Goal: Task Accomplishment & Management: Use online tool/utility

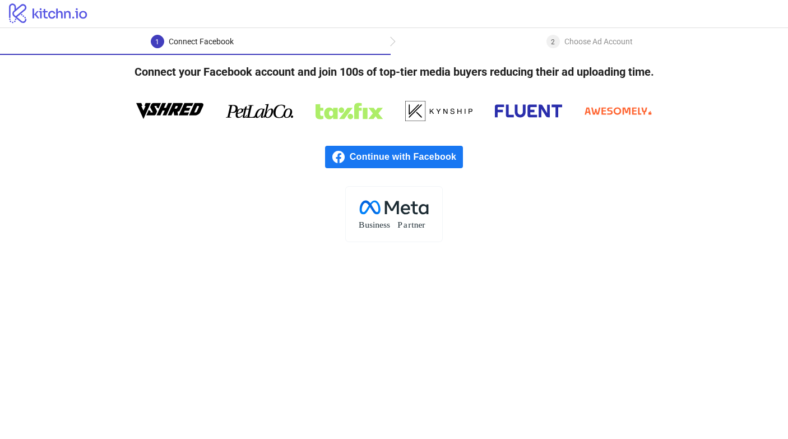
click at [379, 151] on span "Continue with Facebook" at bounding box center [406, 157] width 113 height 22
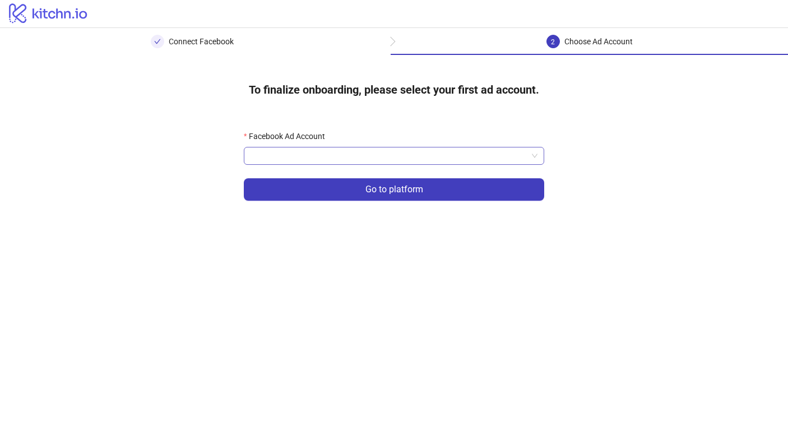
click at [356, 154] on input "Facebook Ad Account" at bounding box center [388, 155] width 277 height 17
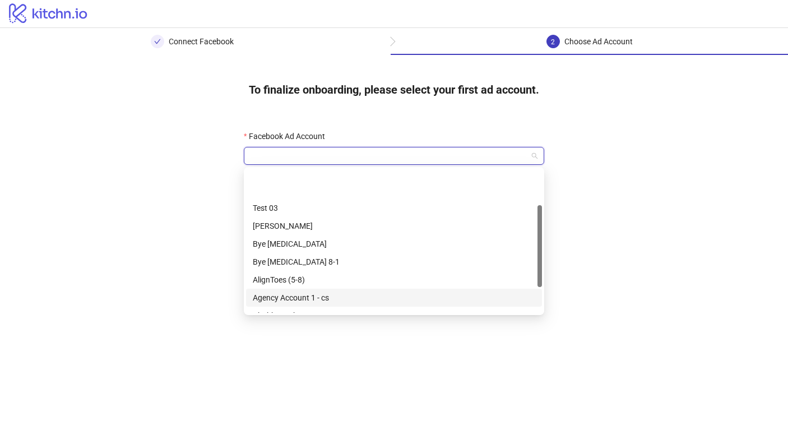
scroll to position [108, 0]
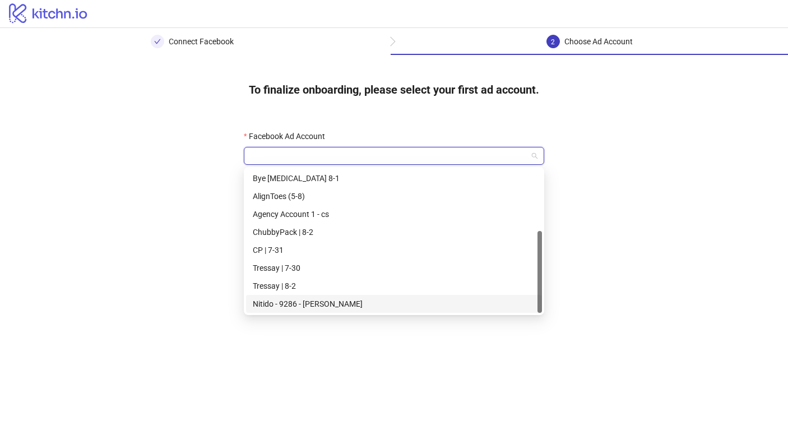
click at [320, 305] on div "Nitido - 9286 - [PERSON_NAME]" at bounding box center [394, 303] width 282 height 12
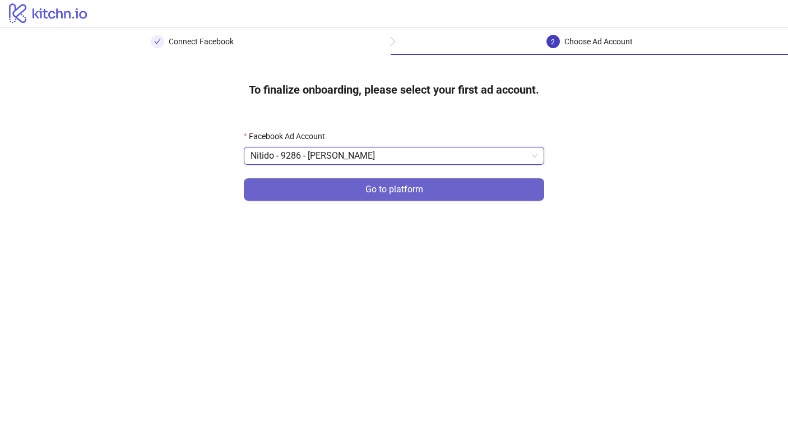
click at [381, 196] on button "Go to platform" at bounding box center [394, 189] width 300 height 22
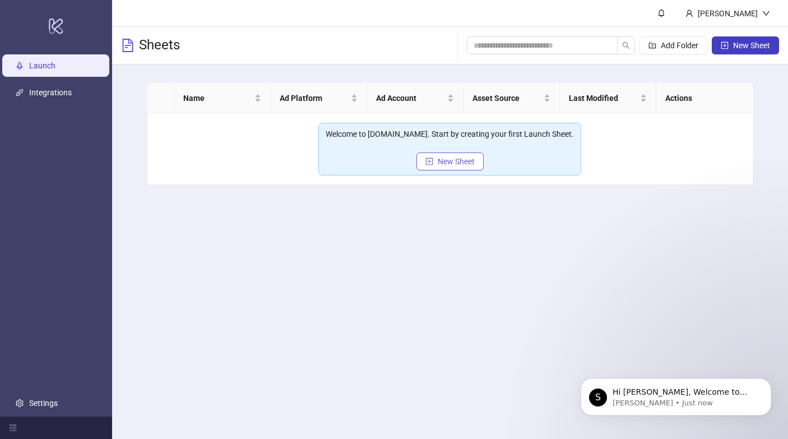
click at [441, 162] on span "New Sheet" at bounding box center [456, 161] width 37 height 9
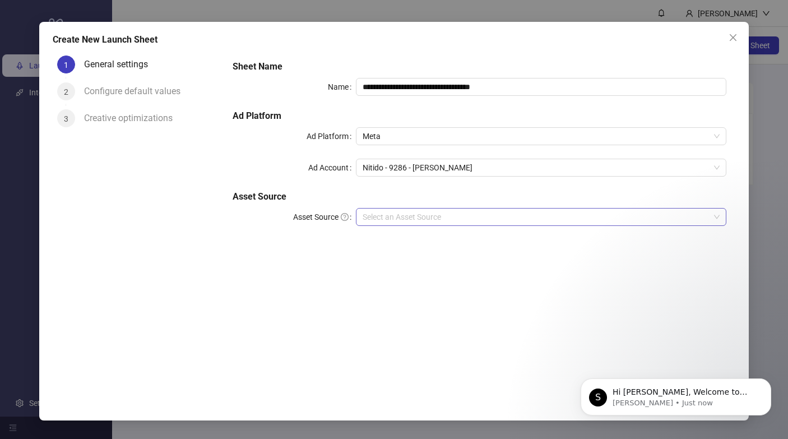
click at [412, 221] on input "Asset Source" at bounding box center [535, 216] width 347 height 17
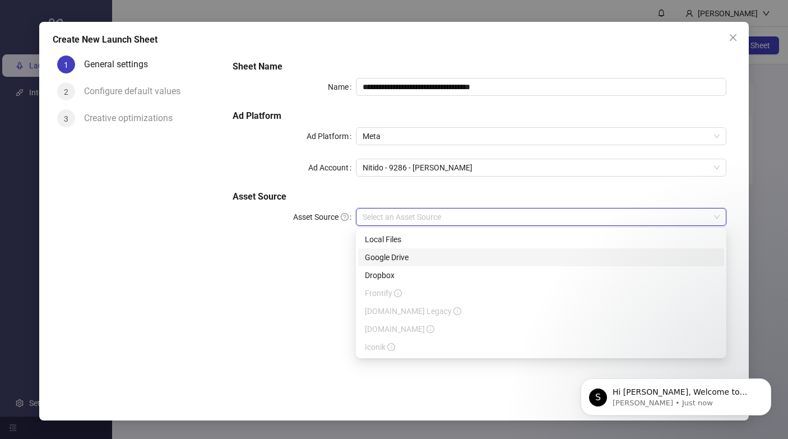
click at [406, 258] on div "Google Drive" at bounding box center [541, 257] width 352 height 12
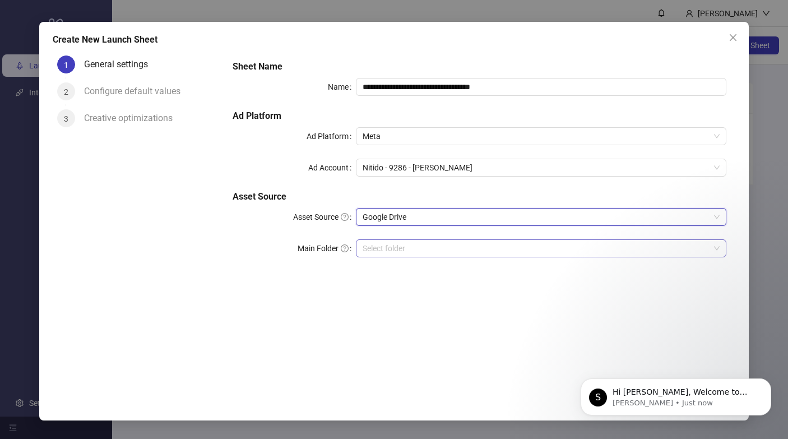
click at [398, 246] on input "Main Folder" at bounding box center [535, 248] width 347 height 17
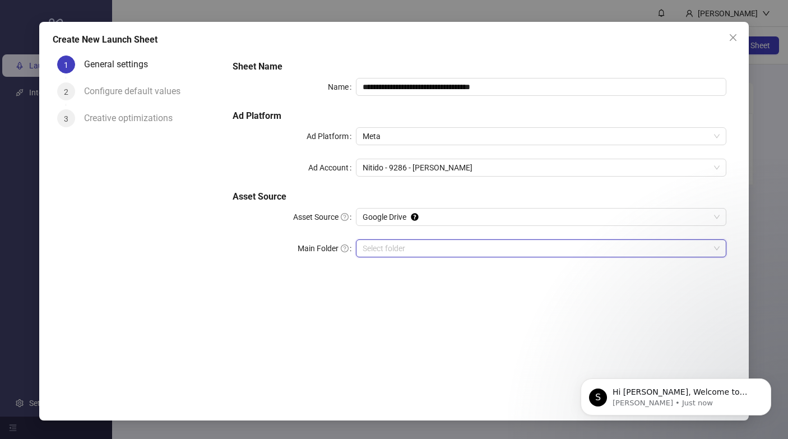
click at [476, 248] on input "Main Folder" at bounding box center [535, 248] width 347 height 17
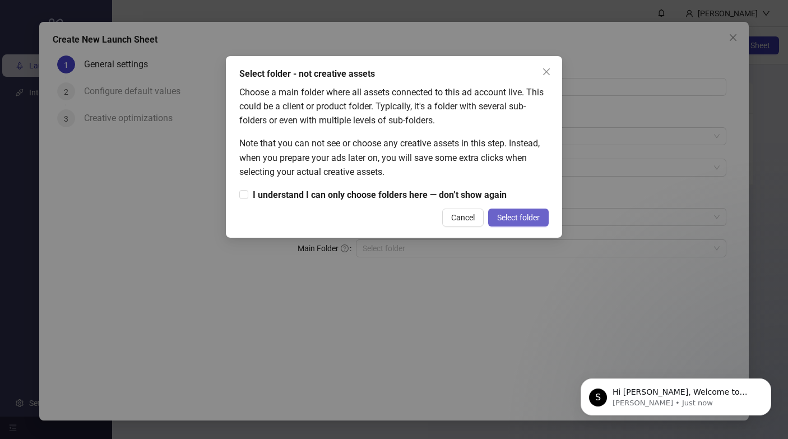
click at [503, 216] on span "Select folder" at bounding box center [518, 217] width 43 height 9
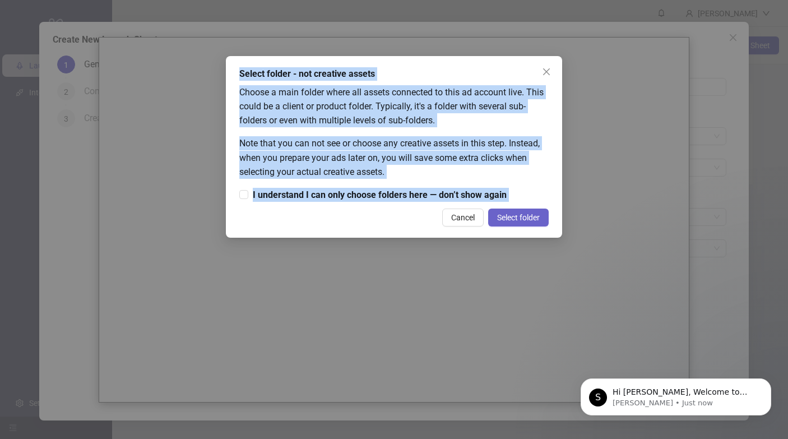
click at [503, 216] on div "Select folder - not creative assets Choose a main folder where all assets conne…" at bounding box center [394, 219] width 788 height 439
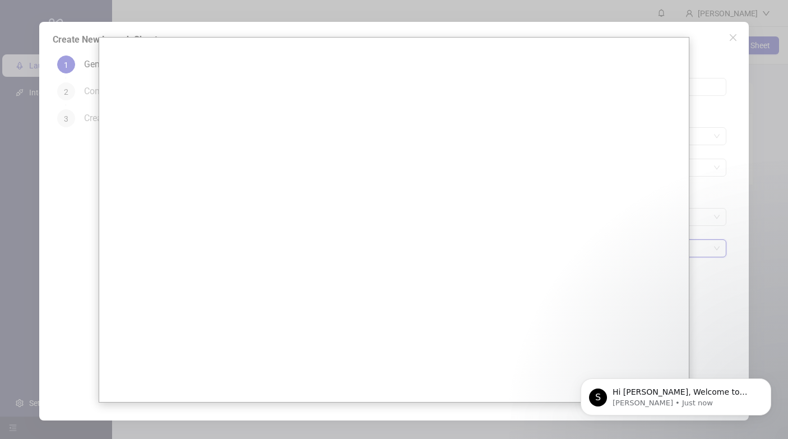
click at [694, 175] on div at bounding box center [394, 219] width 788 height 439
click at [717, 211] on div at bounding box center [394, 219] width 788 height 439
click at [97, 176] on div at bounding box center [394, 219] width 788 height 439
click at [65, 173] on div at bounding box center [394, 219] width 788 height 439
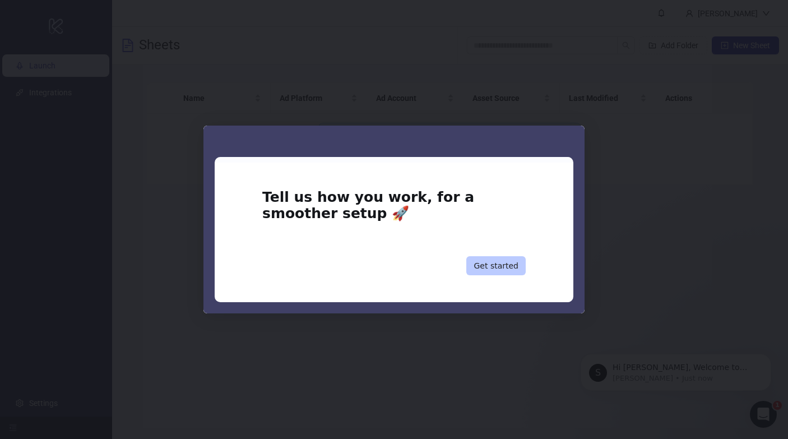
click at [505, 268] on button "Get started" at bounding box center [495, 265] width 59 height 19
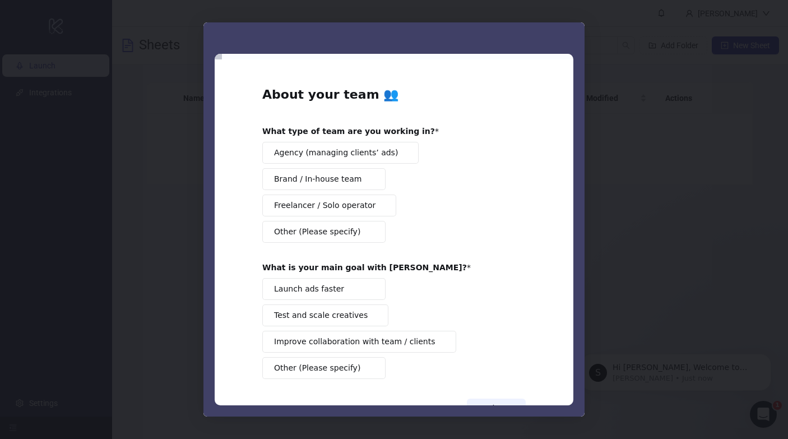
click at [620, 111] on div "Intercom messenger" at bounding box center [394, 219] width 788 height 439
click at [598, 52] on div "Intercom messenger" at bounding box center [394, 219] width 788 height 439
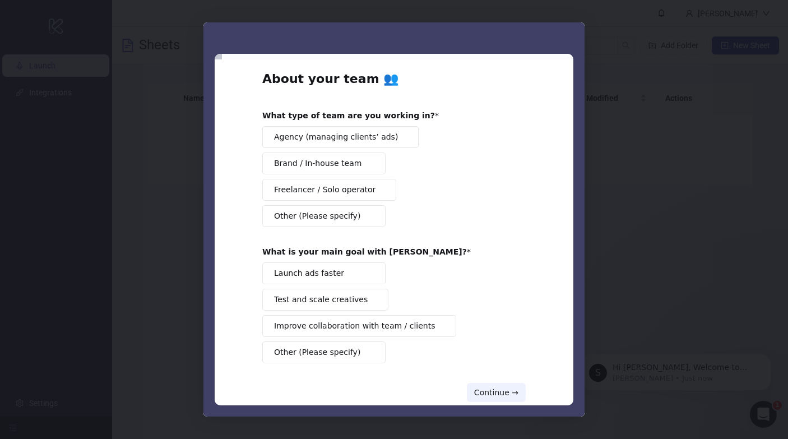
scroll to position [39, 0]
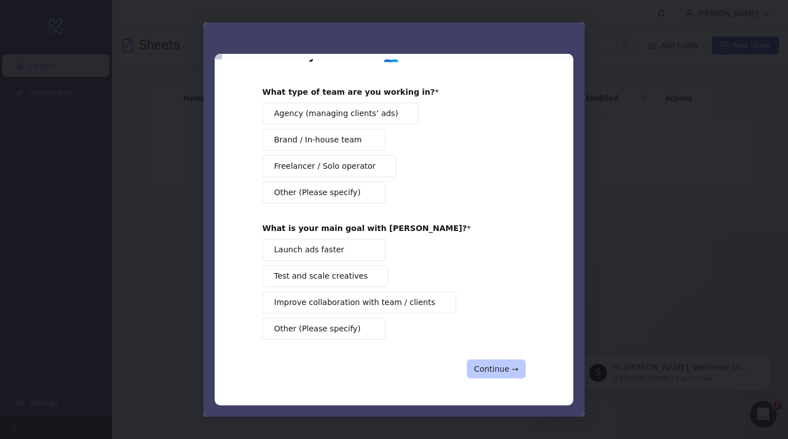
click at [493, 367] on button "Continue →" at bounding box center [496, 368] width 59 height 19
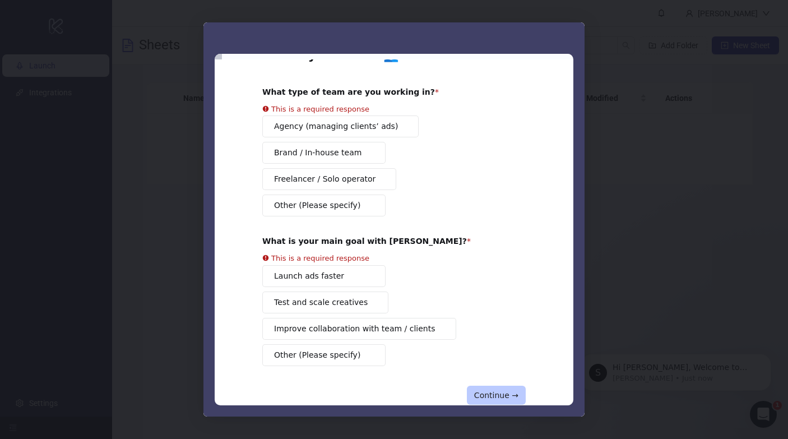
click at [496, 387] on button "Continue →" at bounding box center [496, 394] width 59 height 19
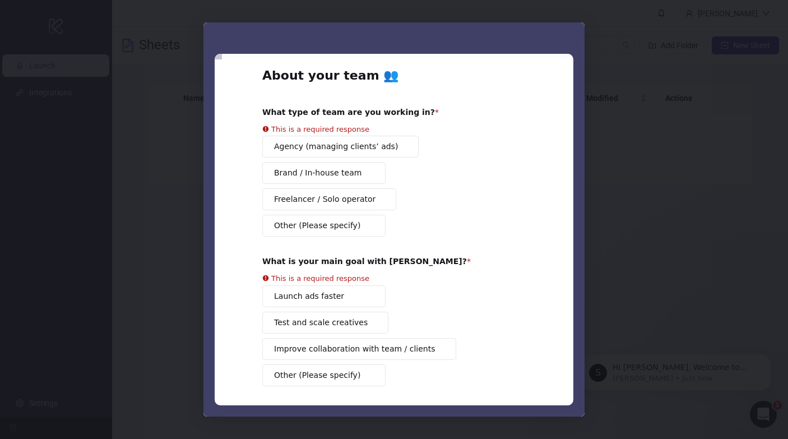
scroll to position [0, 0]
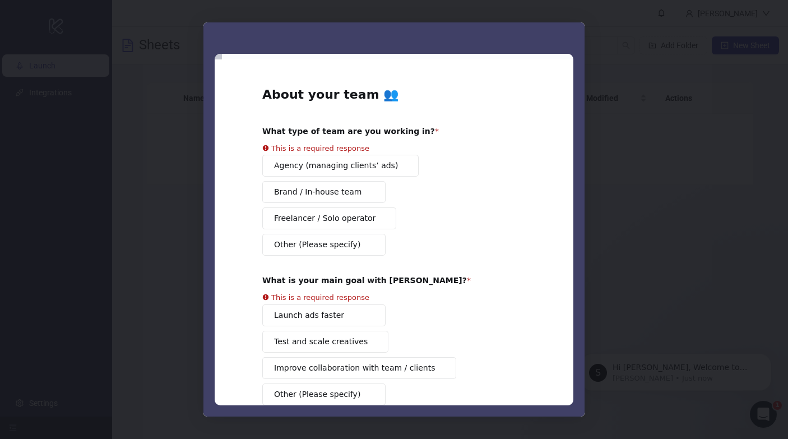
click at [319, 162] on button "Agency (managing clients’ ads)" at bounding box center [340, 166] width 156 height 22
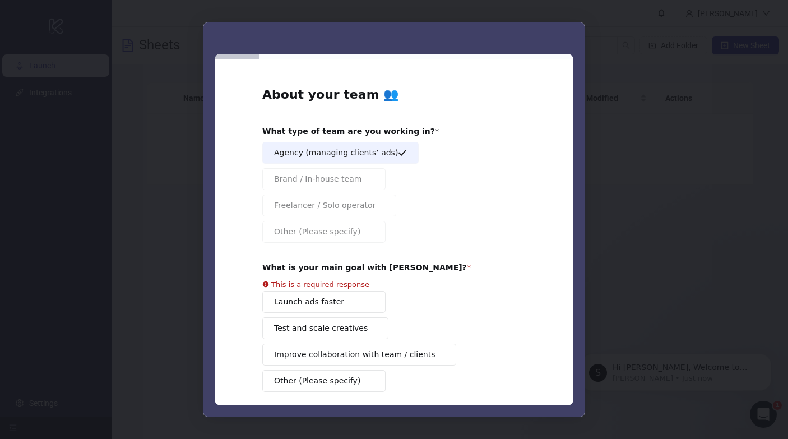
click at [350, 303] on div "Launch ads faster Test and scale creatives Improve collaboration with team / cl…" at bounding box center [393, 341] width 263 height 101
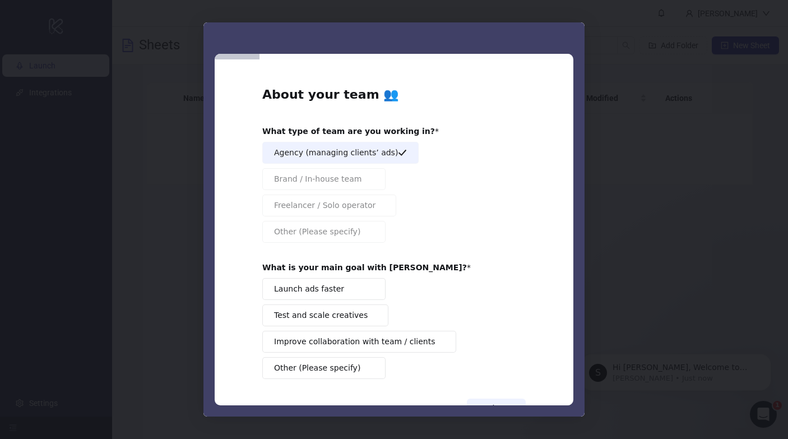
click at [365, 287] on span "Intercom messenger" at bounding box center [369, 288] width 9 height 9
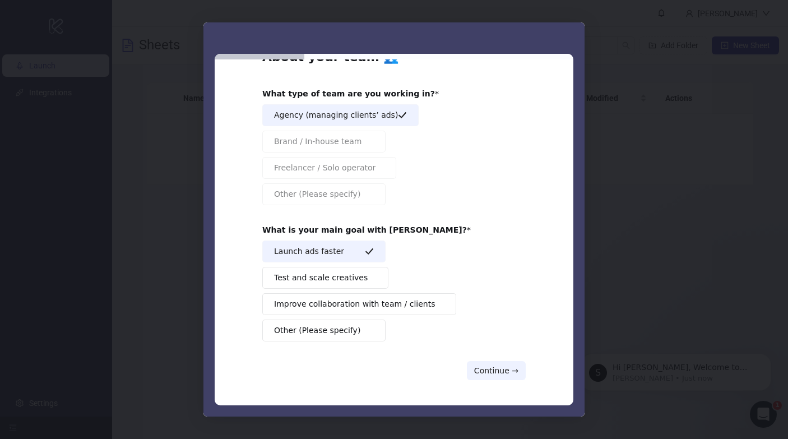
scroll to position [39, 0]
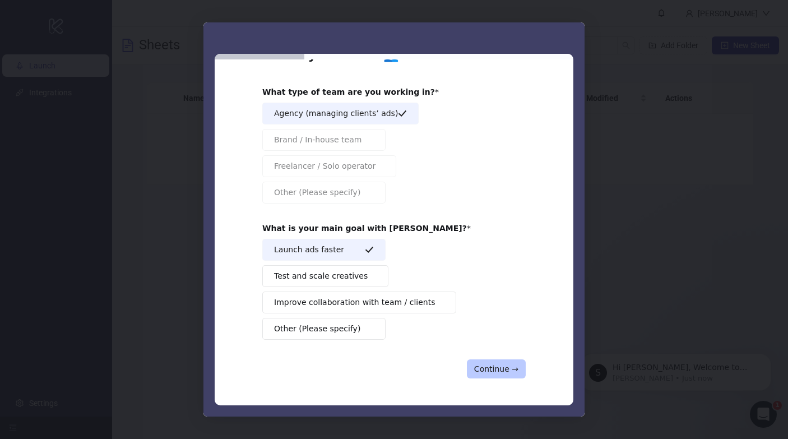
click at [486, 373] on button "Continue →" at bounding box center [496, 368] width 59 height 19
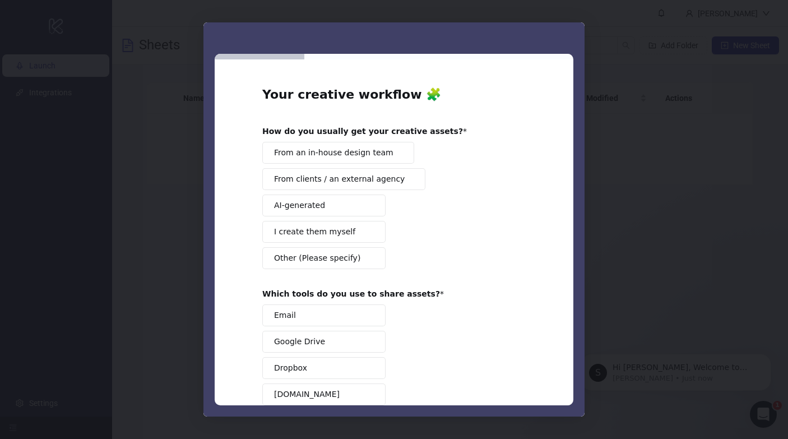
click at [343, 185] on button "From clients / an external agency" at bounding box center [343, 179] width 163 height 22
drag, startPoint x: 343, startPoint y: 300, endPoint x: 345, endPoint y: 315, distance: 14.6
click at [343, 302] on div "Which tools do you use to share assets? Email Google Drive Dropbox Frame.io Dir…" at bounding box center [393, 373] width 263 height 169
click at [345, 315] on button "Email" at bounding box center [323, 315] width 123 height 22
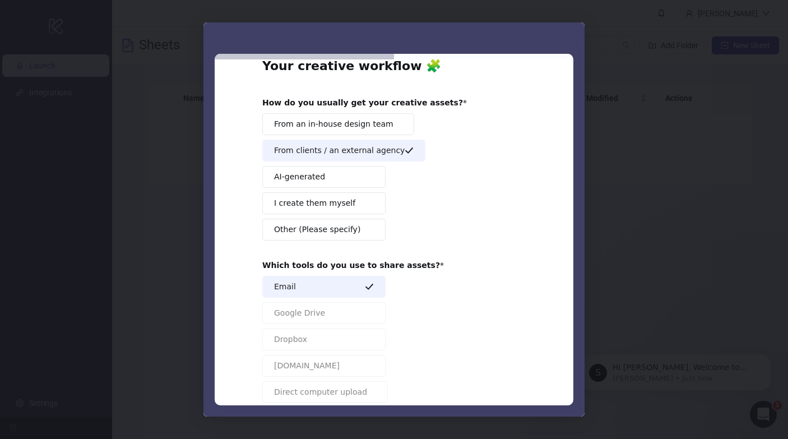
scroll to position [118, 0]
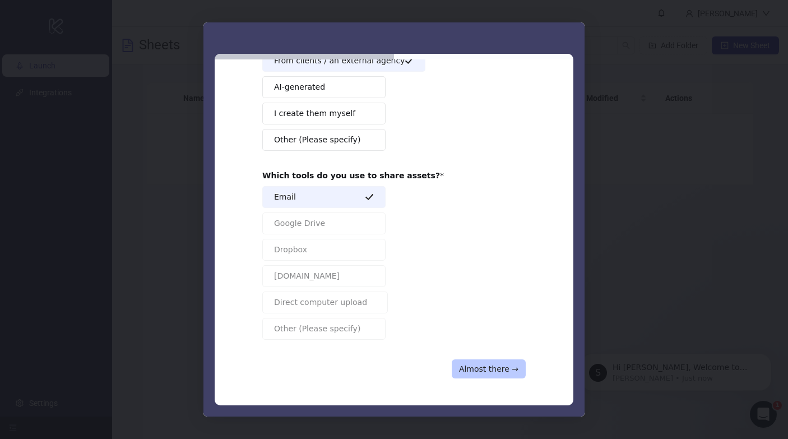
click at [486, 364] on button "Almost there →" at bounding box center [489, 368] width 74 height 19
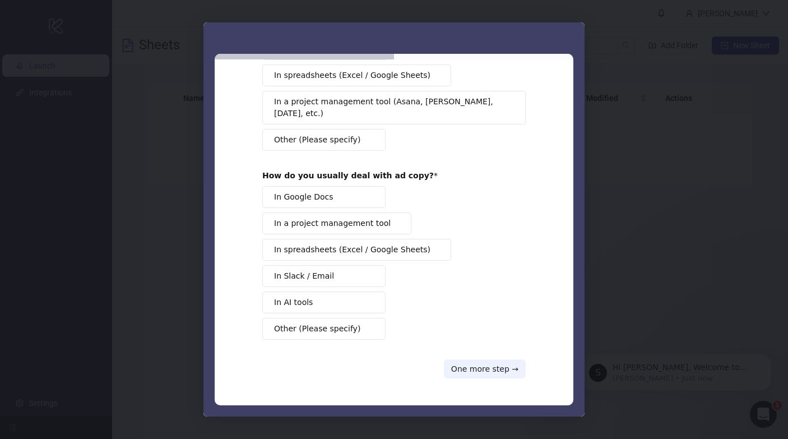
scroll to position [0, 0]
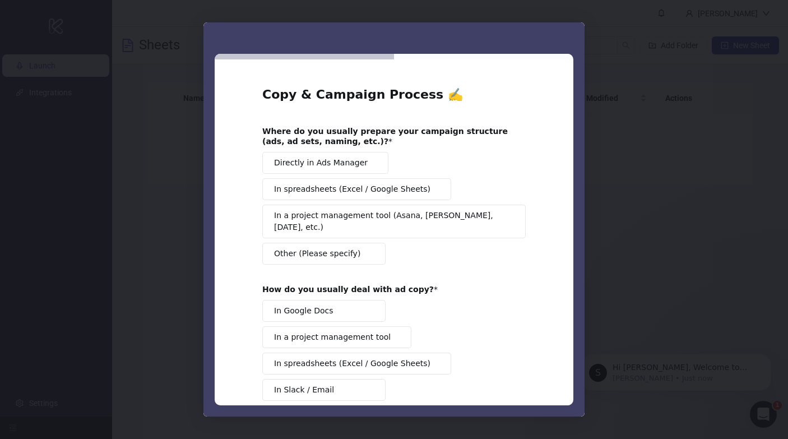
click at [355, 215] on span "In a project management tool (Asana, Trello, Monday, etc.)" at bounding box center [390, 222] width 232 height 24
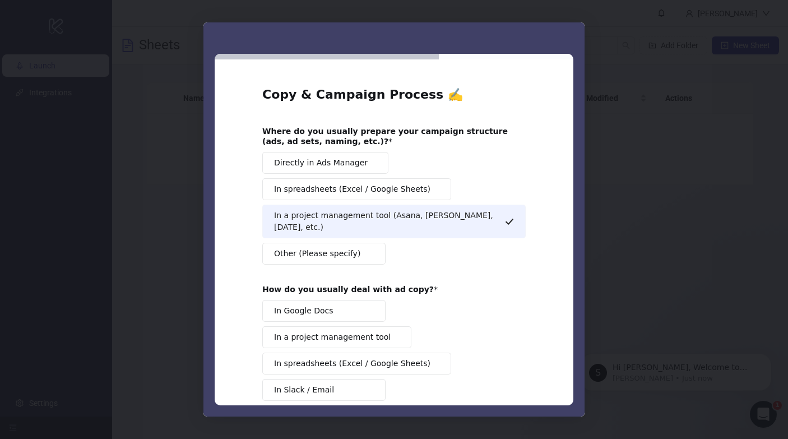
click at [343, 300] on button "In Google Docs" at bounding box center [323, 311] width 123 height 22
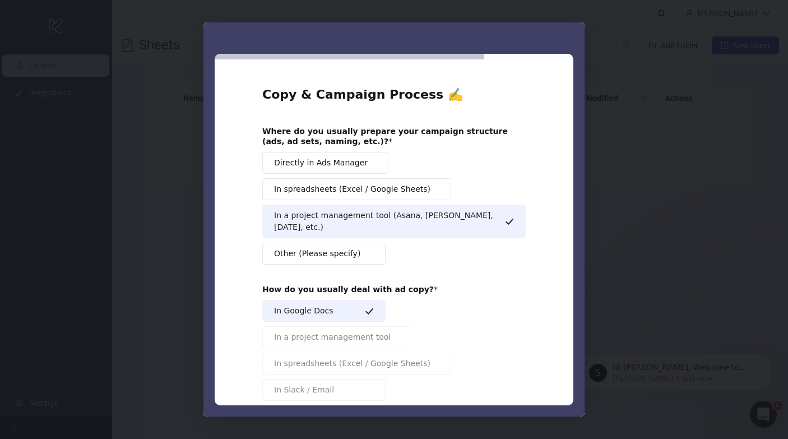
scroll to position [102, 0]
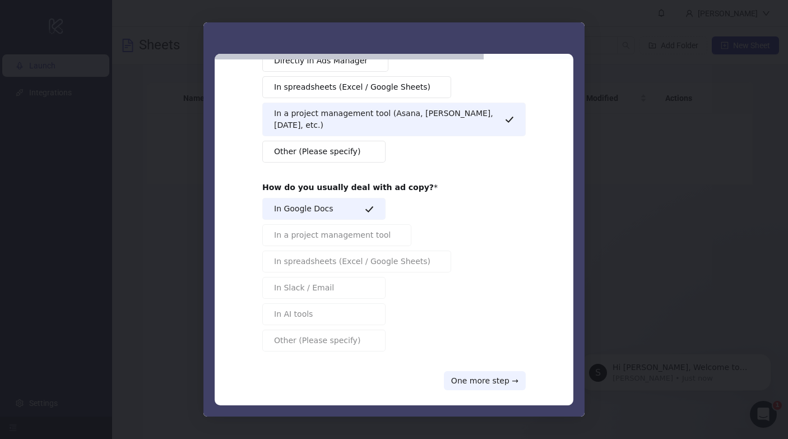
click at [477, 357] on div "Copy & Campaign Process ✍️ Where do you usually prepare your campaign structure…" at bounding box center [393, 187] width 263 height 406
click at [478, 371] on button "One more step →" at bounding box center [485, 380] width 82 height 19
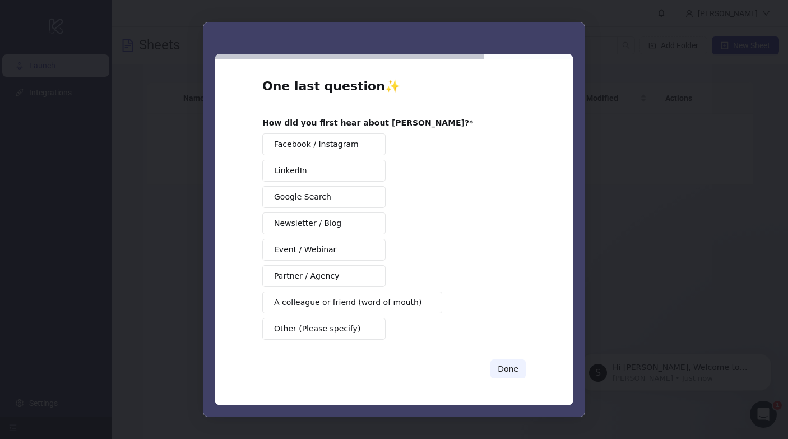
scroll to position [8, 0]
click at [362, 258] on button "Event / Webinar" at bounding box center [323, 250] width 123 height 22
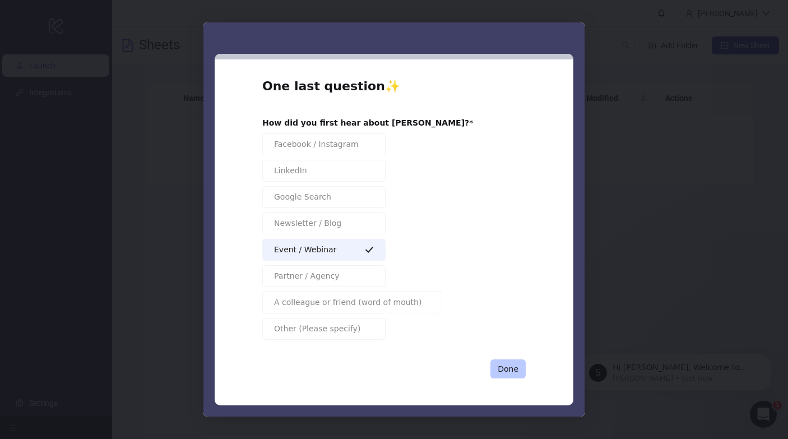
click at [505, 369] on button "Done" at bounding box center [507, 368] width 35 height 19
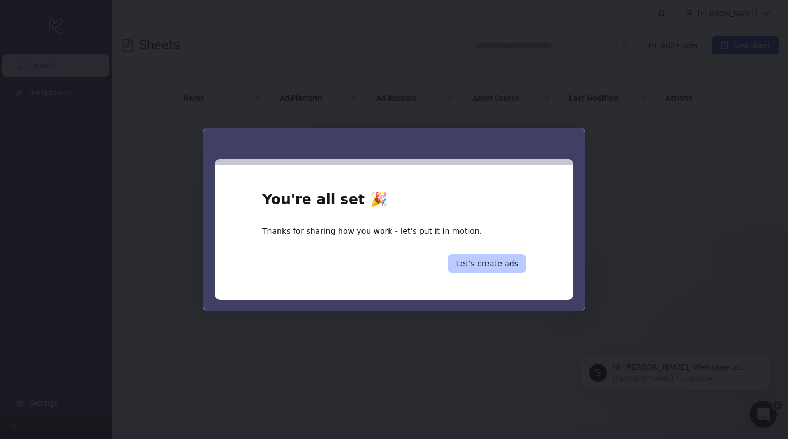
click at [493, 263] on button "Let’s create ads" at bounding box center [486, 263] width 77 height 19
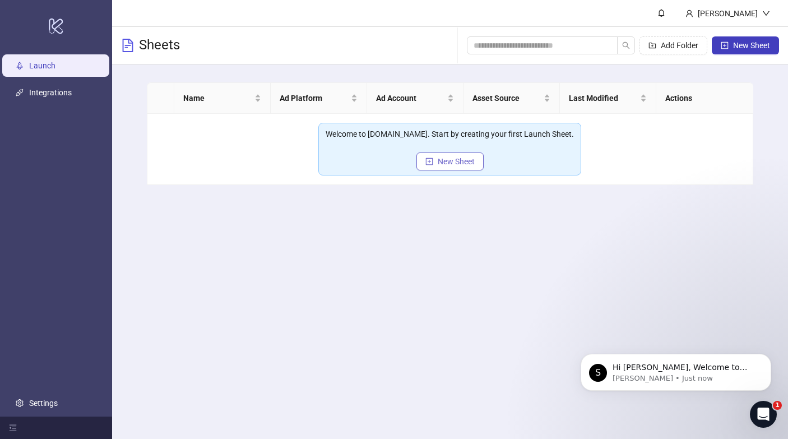
click at [434, 166] on button "New Sheet" at bounding box center [449, 161] width 67 height 18
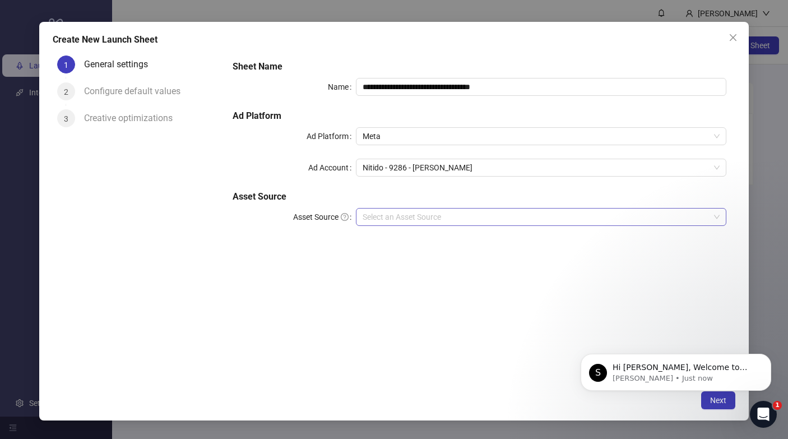
click at [422, 213] on input "Asset Source" at bounding box center [535, 216] width 347 height 17
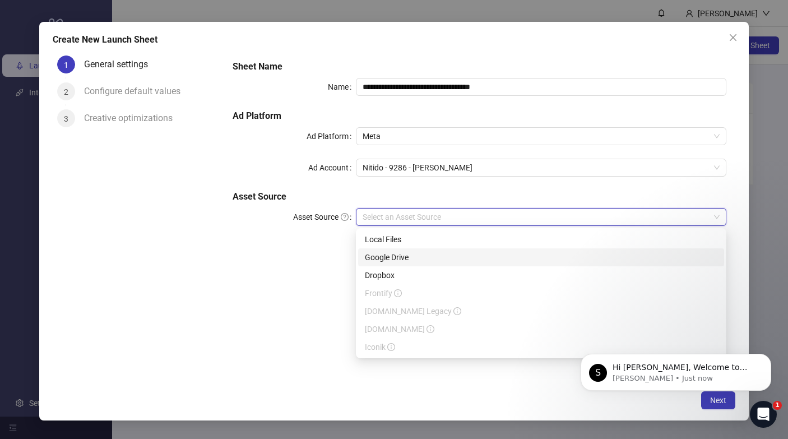
click at [413, 252] on div "Google Drive" at bounding box center [541, 257] width 352 height 12
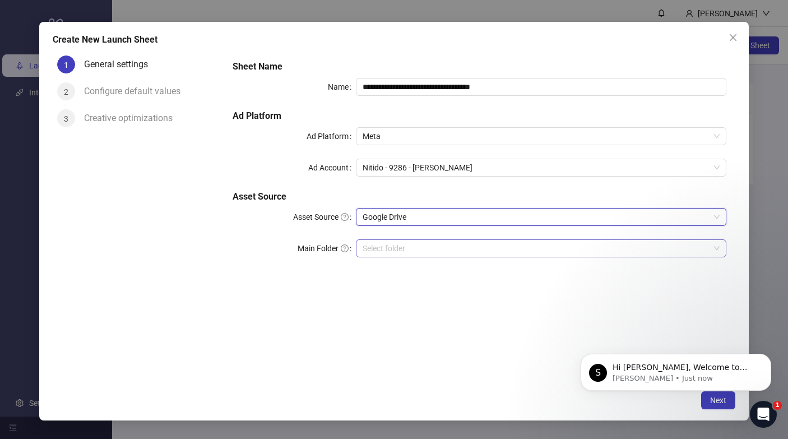
click at [476, 250] on input "Main Folder" at bounding box center [535, 248] width 347 height 17
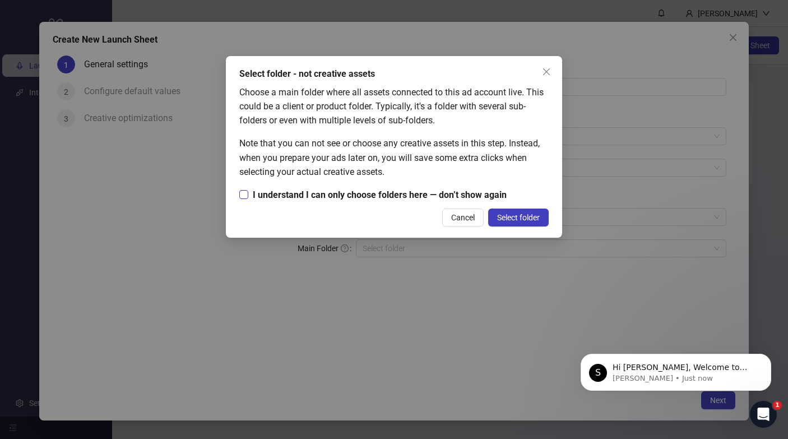
click at [400, 193] on span "I understand I can only choose folders here — don’t show again" at bounding box center [379, 195] width 263 height 14
click at [459, 194] on span "I understand I can only choose folders here — don’t show again" at bounding box center [379, 195] width 263 height 14
click at [519, 217] on span "Select folder" at bounding box center [518, 217] width 43 height 9
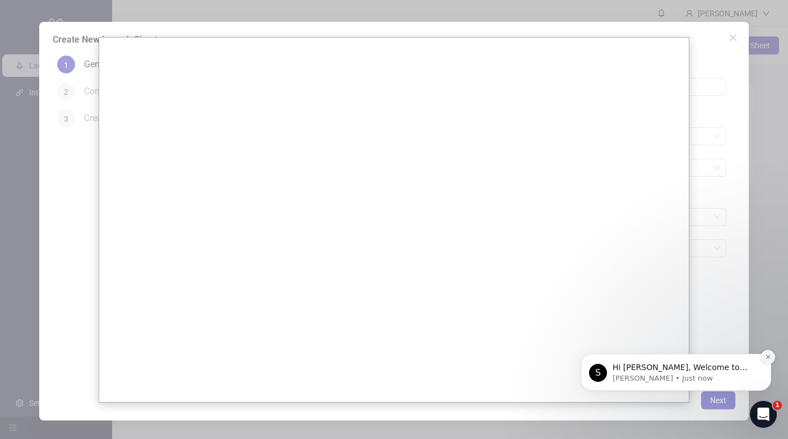
click at [769, 356] on icon "Dismiss notification" at bounding box center [768, 357] width 6 height 6
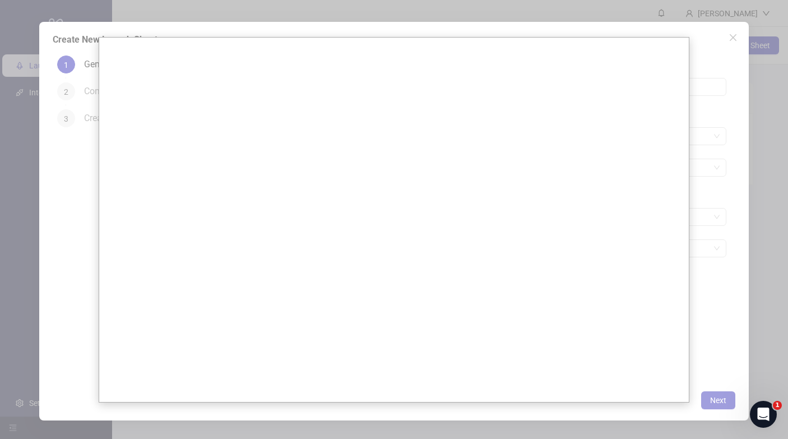
click at [713, 55] on div at bounding box center [394, 219] width 788 height 439
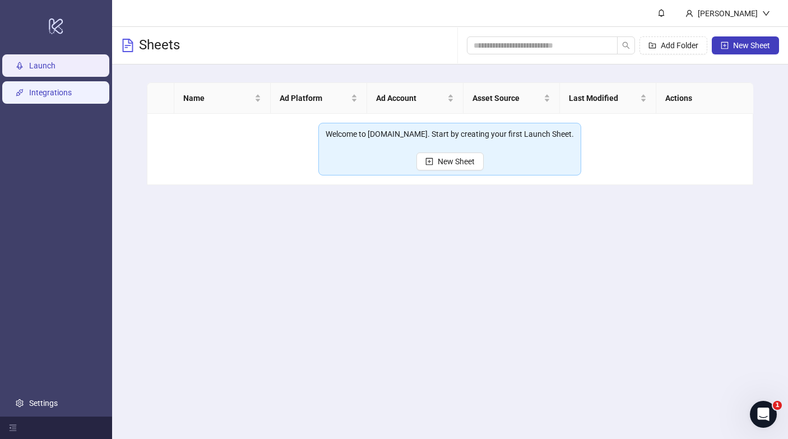
click at [68, 88] on link "Integrations" at bounding box center [50, 92] width 43 height 9
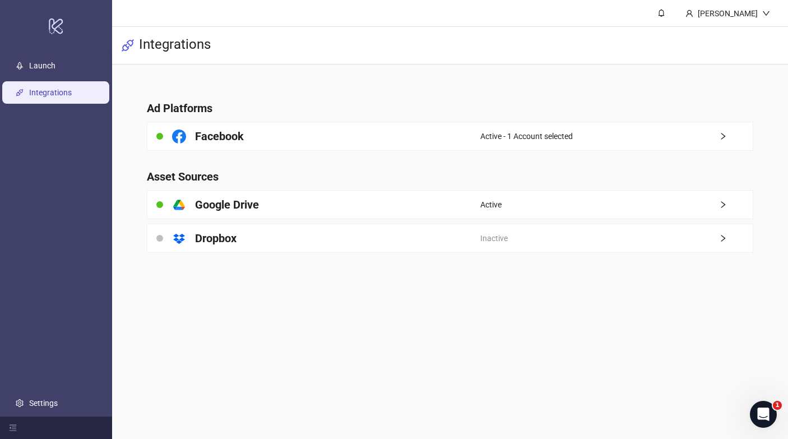
click at [325, 221] on main "Ad Platforms Facebook Active - 1 Account selected Asset Sources platform/google…" at bounding box center [450, 169] width 624 height 211
click at [331, 211] on div "platform/google_drive Google Drive" at bounding box center [313, 204] width 333 height 28
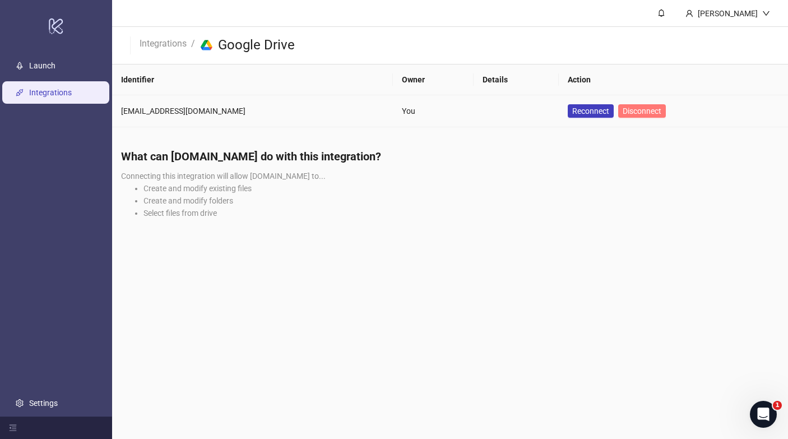
click at [627, 112] on span "Disconnect" at bounding box center [641, 110] width 39 height 9
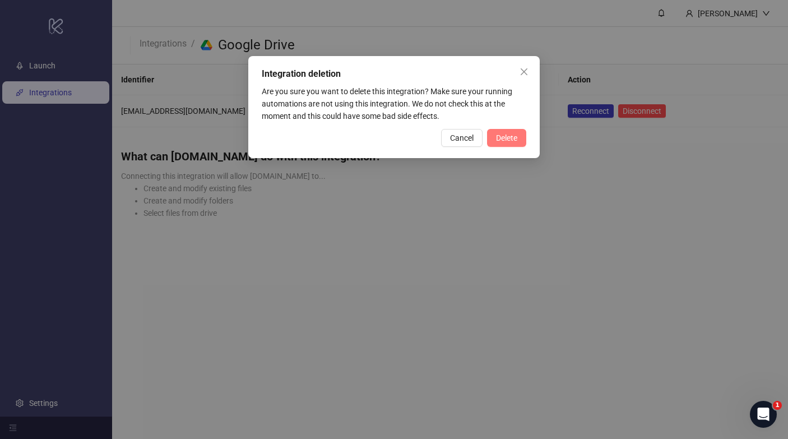
click at [505, 140] on span "Delete" at bounding box center [506, 137] width 21 height 9
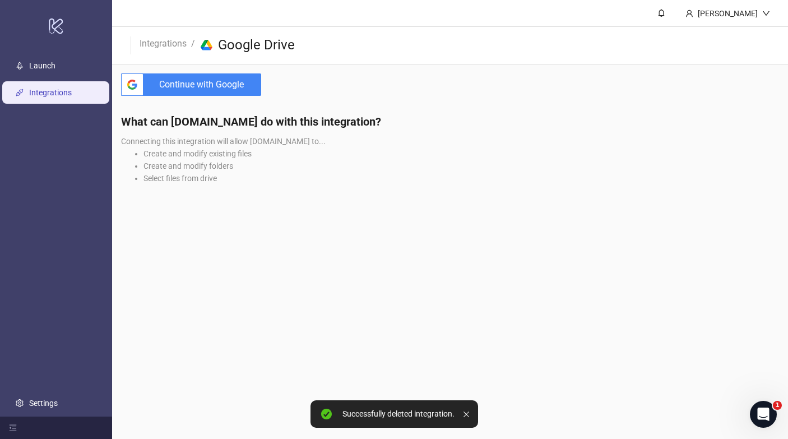
click at [162, 91] on span "Continue with Google" at bounding box center [204, 84] width 113 height 22
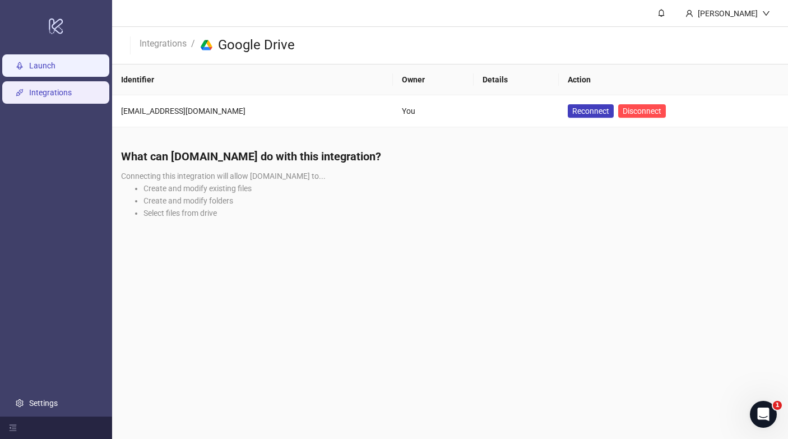
click at [55, 68] on link "Launch" at bounding box center [42, 65] width 26 height 9
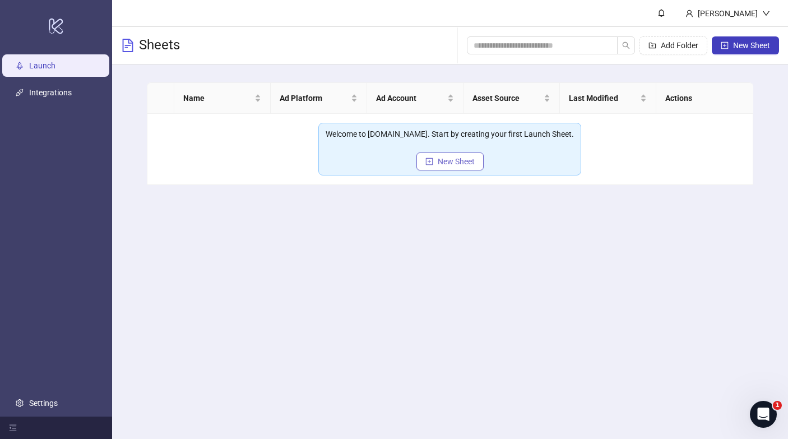
click at [466, 167] on button "New Sheet" at bounding box center [449, 161] width 67 height 18
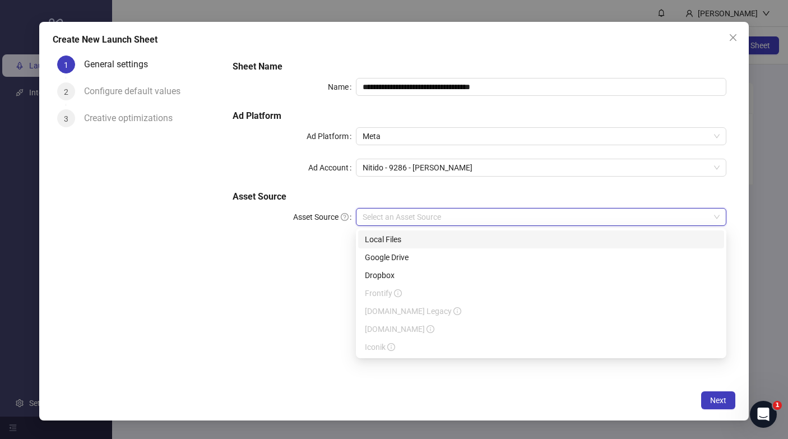
click at [466, 216] on input "Asset Source" at bounding box center [535, 216] width 347 height 17
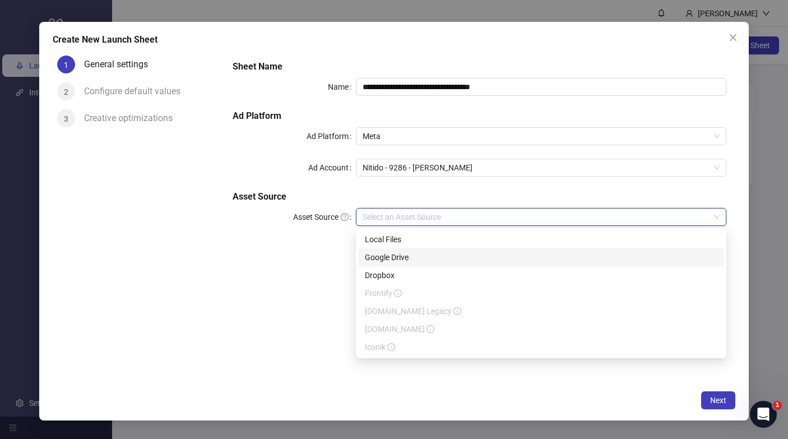
click at [447, 257] on div "Google Drive" at bounding box center [541, 257] width 352 height 12
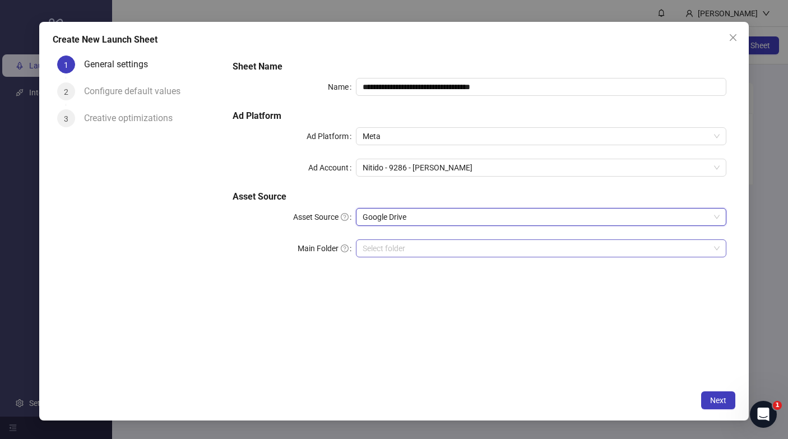
click at [498, 252] on input "Main Folder" at bounding box center [535, 248] width 347 height 17
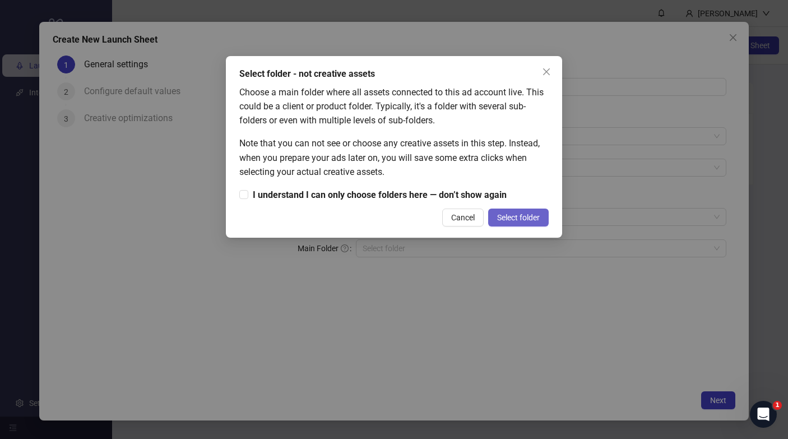
click at [506, 219] on span "Select folder" at bounding box center [518, 217] width 43 height 9
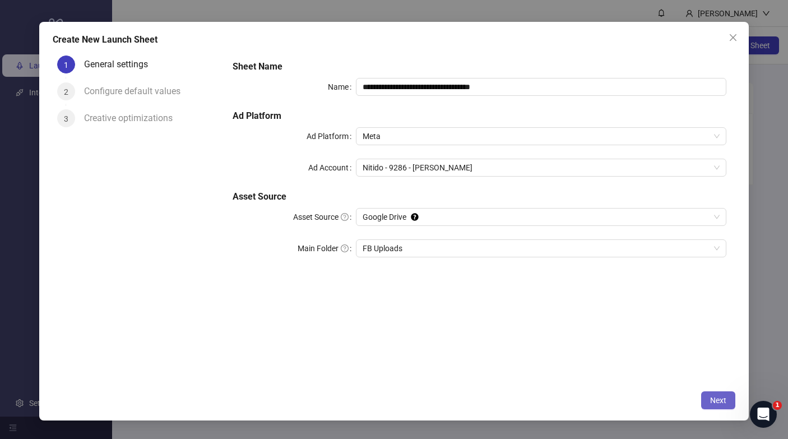
click at [717, 401] on span "Next" at bounding box center [718, 400] width 16 height 9
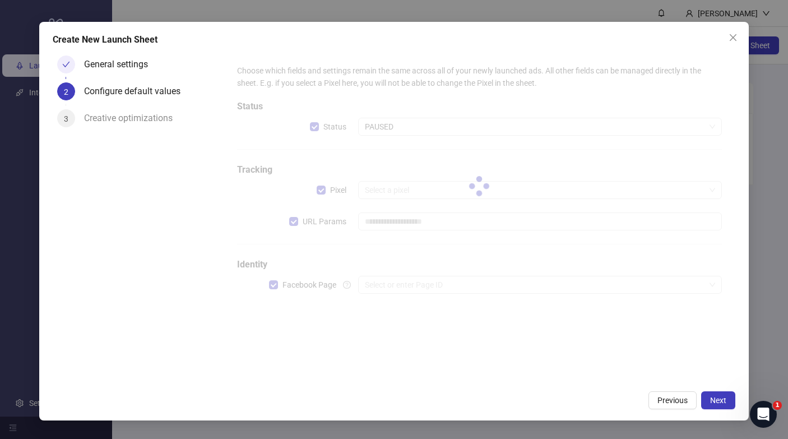
type input "**********"
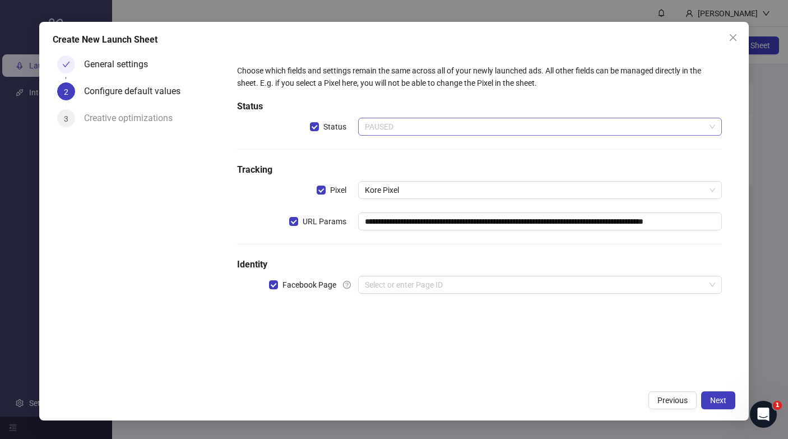
click at [403, 128] on span "PAUSED" at bounding box center [540, 126] width 350 height 17
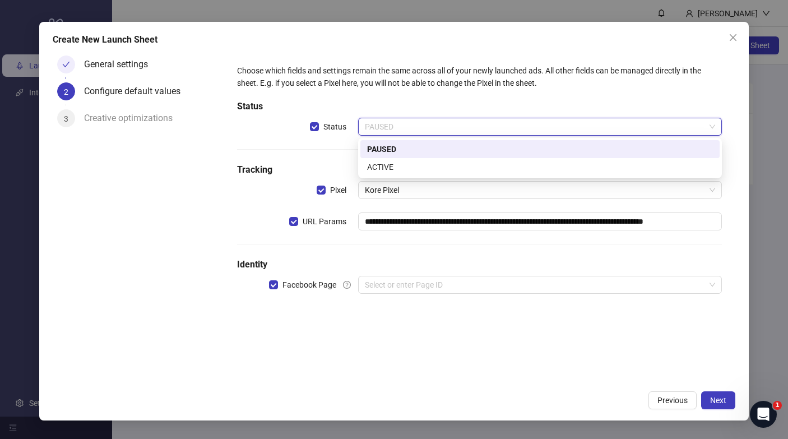
click at [403, 128] on span "PAUSED" at bounding box center [540, 126] width 350 height 17
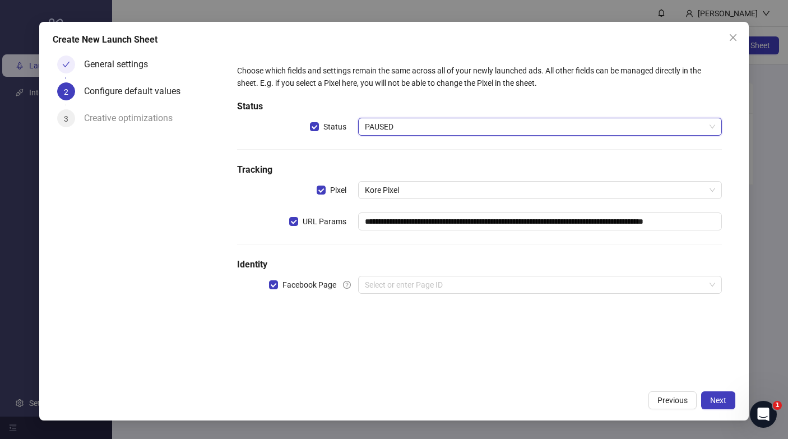
click at [424, 294] on div "**********" at bounding box center [480, 186] width 494 height 252
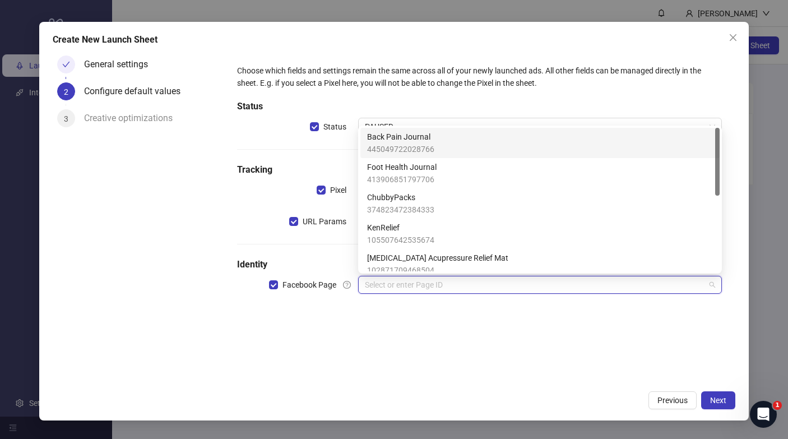
click at [430, 287] on input "search" at bounding box center [535, 284] width 340 height 17
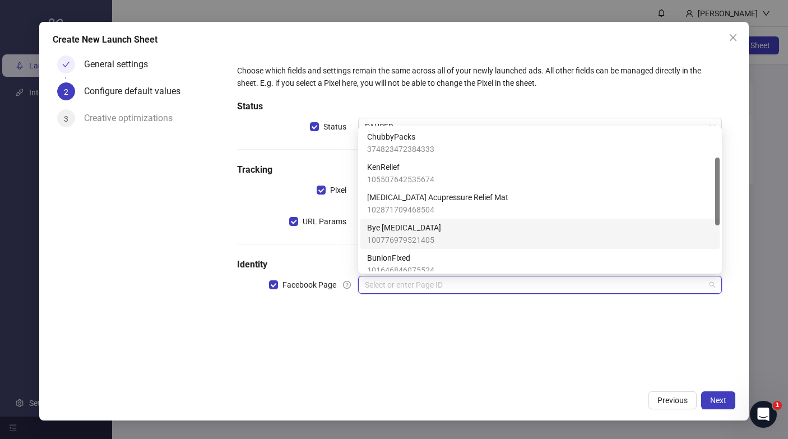
scroll to position [63, 0]
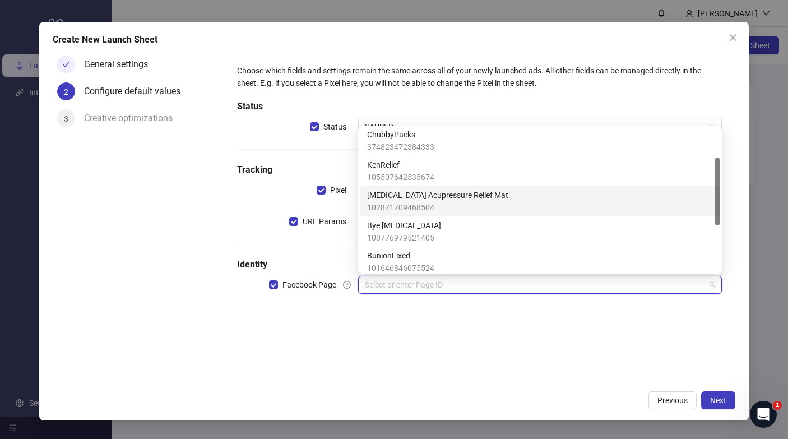
click at [451, 202] on span "102871709468504" at bounding box center [437, 207] width 141 height 12
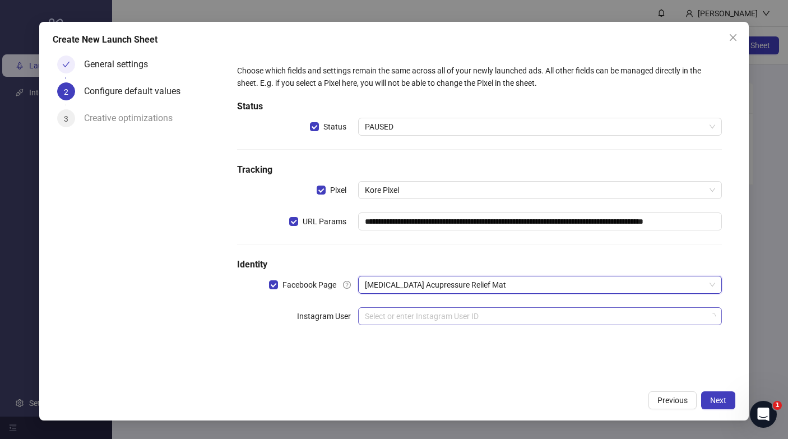
click at [467, 319] on input "search" at bounding box center [535, 316] width 340 height 17
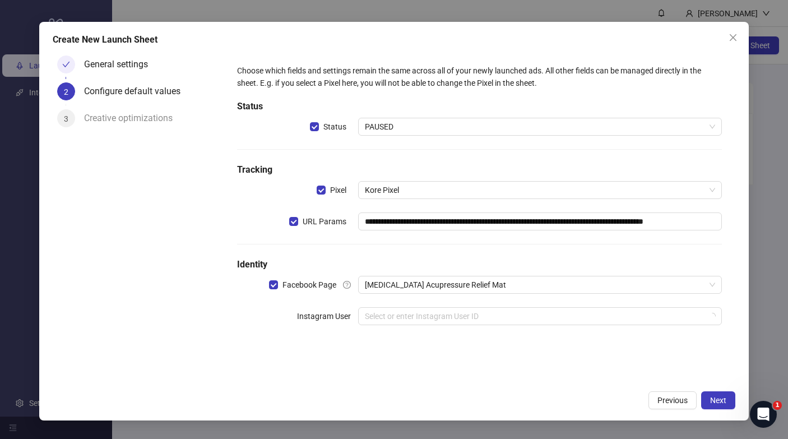
click at [491, 300] on div "**********" at bounding box center [480, 201] width 494 height 283
click at [719, 397] on span "Next" at bounding box center [718, 400] width 16 height 9
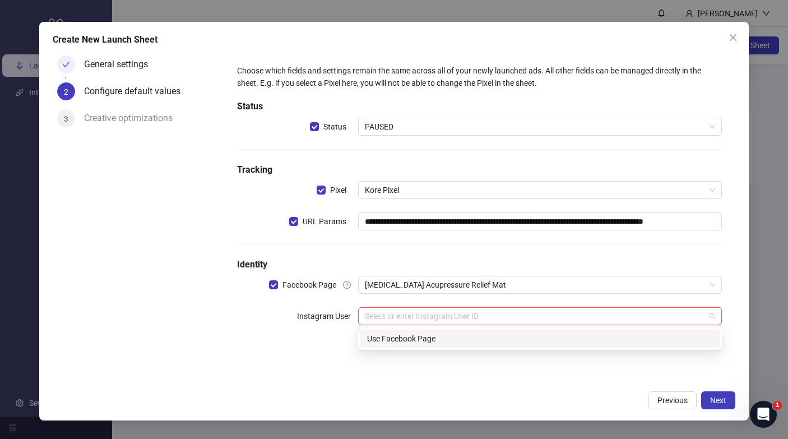
click at [474, 315] on input "search" at bounding box center [535, 316] width 340 height 17
click at [455, 343] on div "Use Facebook Page" at bounding box center [540, 338] width 346 height 12
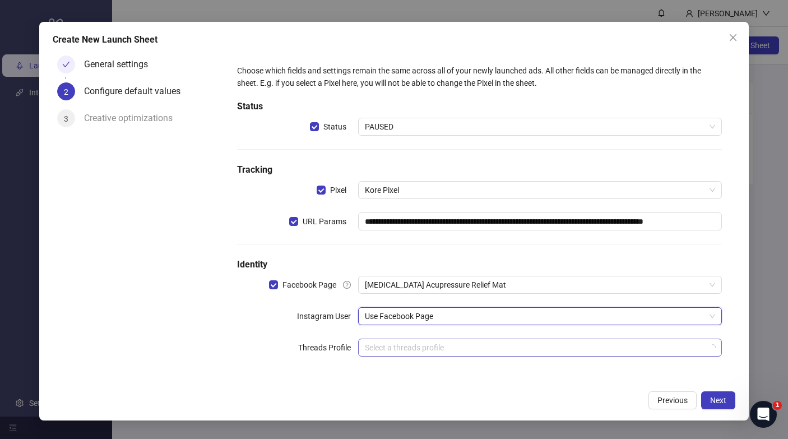
click at [574, 352] on input "search" at bounding box center [535, 347] width 340 height 17
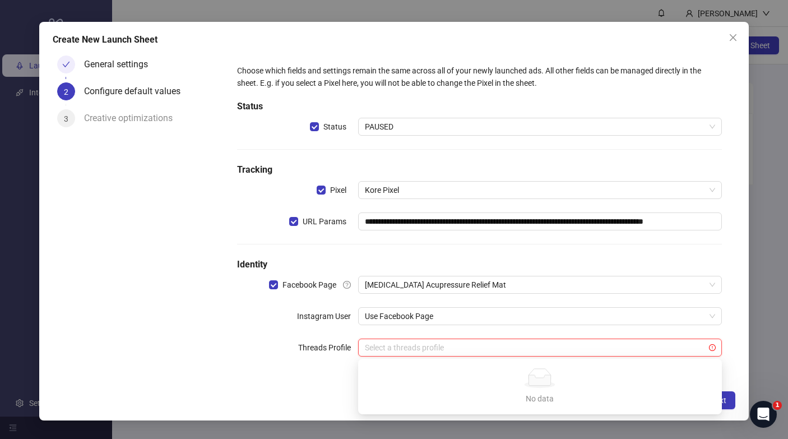
click at [730, 361] on form "**********" at bounding box center [480, 217] width 512 height 332
click at [717, 394] on button "Next" at bounding box center [718, 400] width 34 height 18
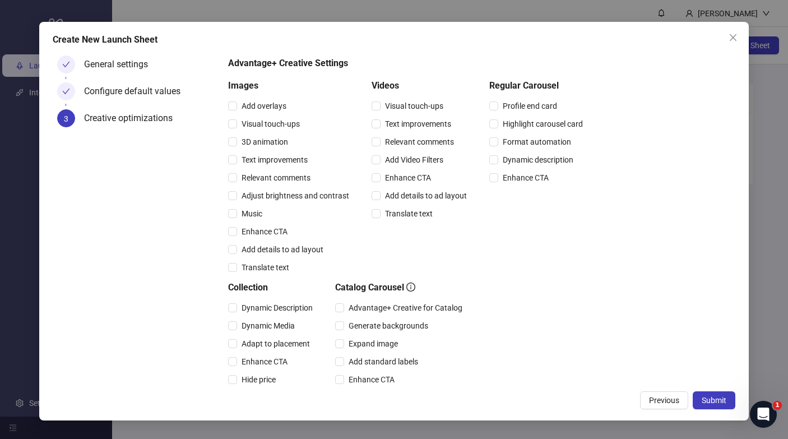
scroll to position [250, 0]
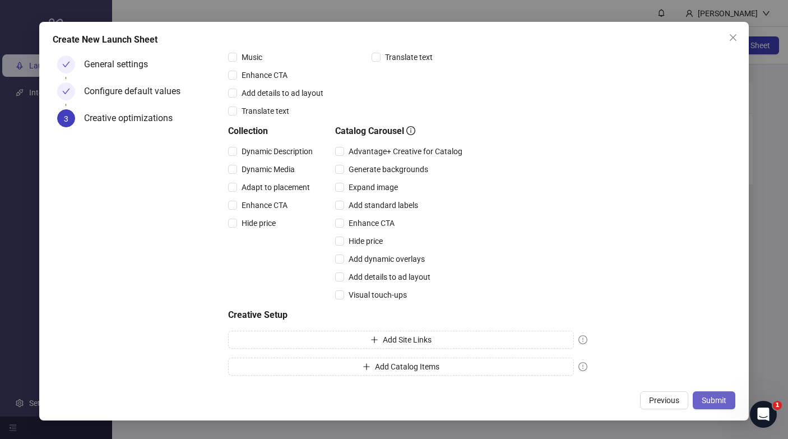
click at [714, 405] on button "Submit" at bounding box center [713, 400] width 43 height 18
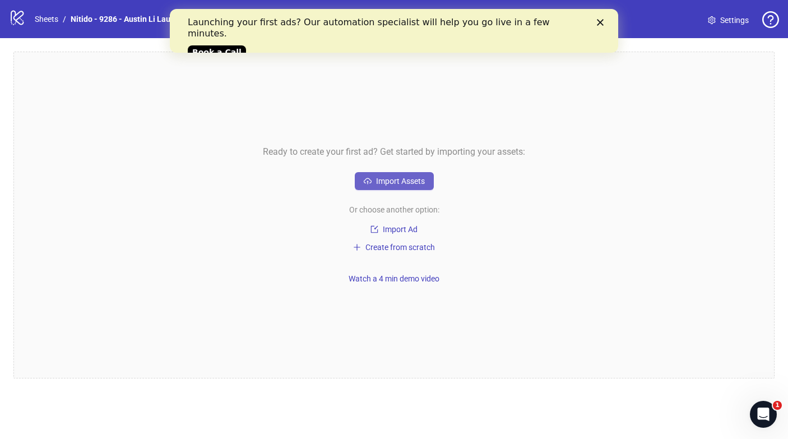
click at [384, 179] on span "Import Assets" at bounding box center [400, 180] width 49 height 9
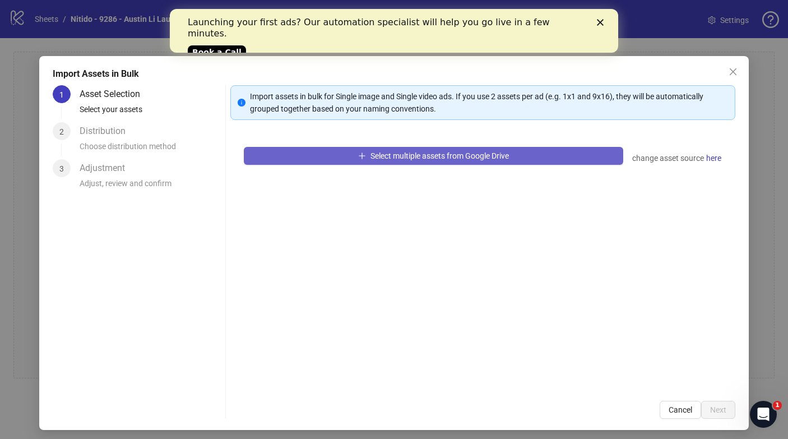
click at [410, 159] on span "Select multiple assets from Google Drive" at bounding box center [439, 155] width 138 height 9
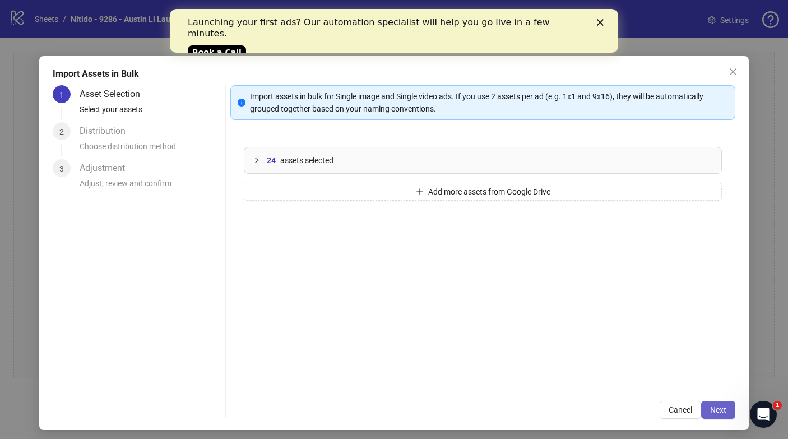
click at [717, 416] on button "Next" at bounding box center [718, 410] width 34 height 18
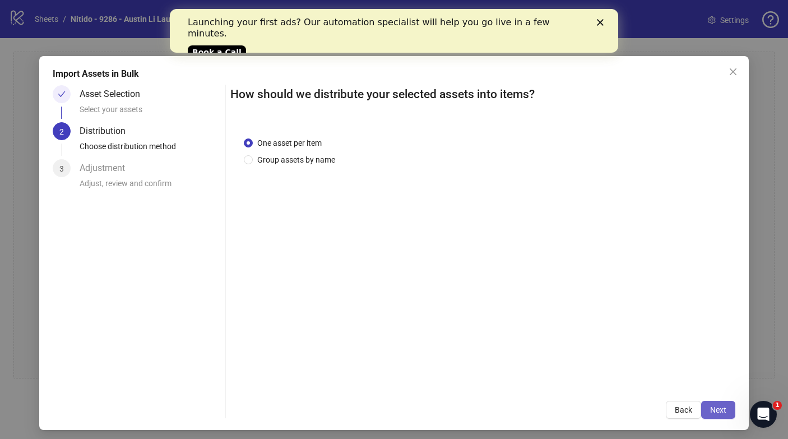
click at [713, 405] on span "Next" at bounding box center [718, 409] width 16 height 9
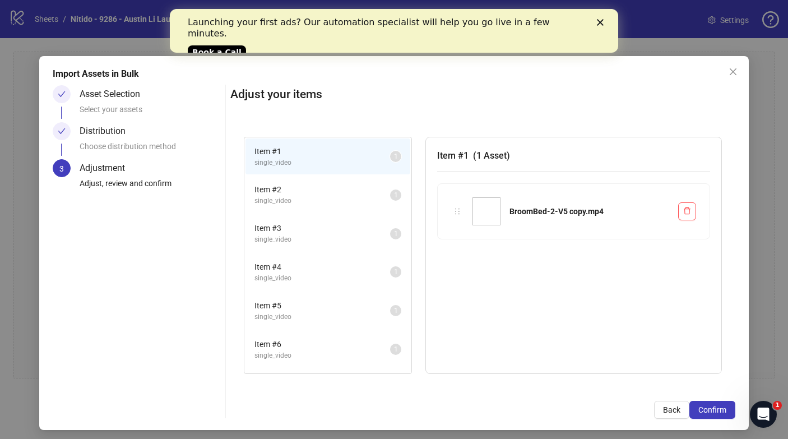
click at [361, 159] on span "single_video" at bounding box center [322, 162] width 136 height 11
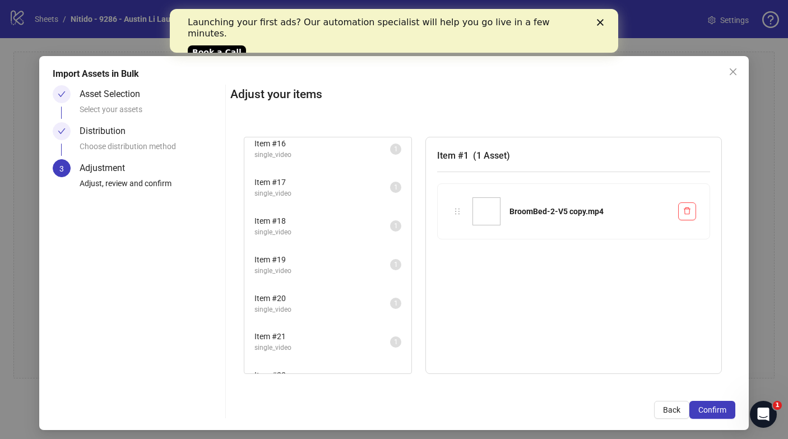
scroll to position [690, 0]
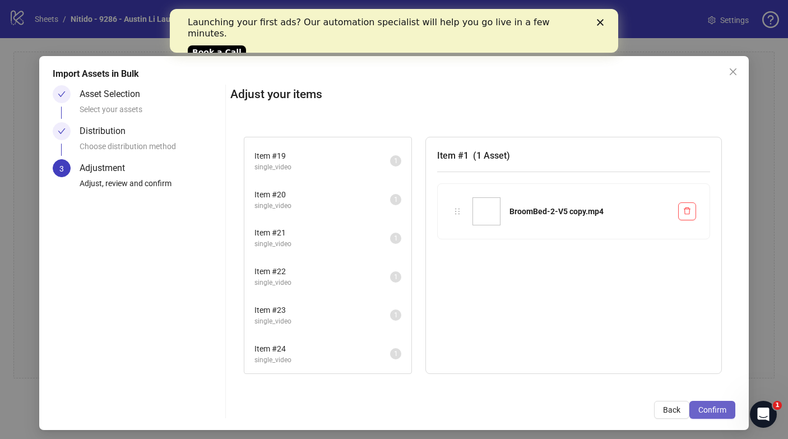
click at [699, 409] on span "Confirm" at bounding box center [712, 409] width 28 height 9
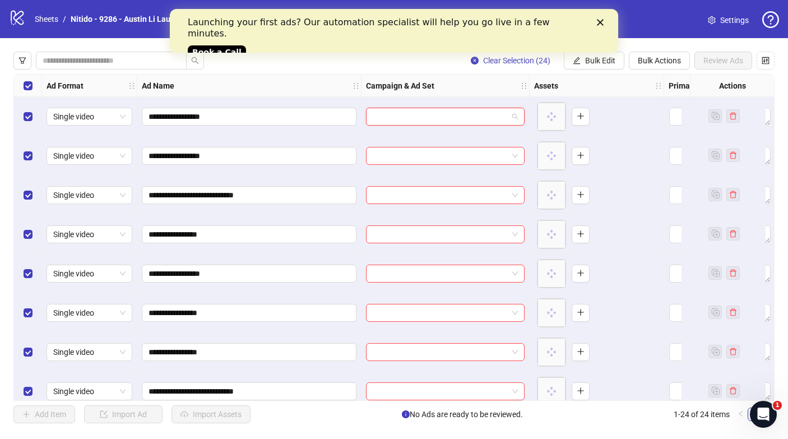
click at [447, 117] on input "search" at bounding box center [440, 116] width 135 height 17
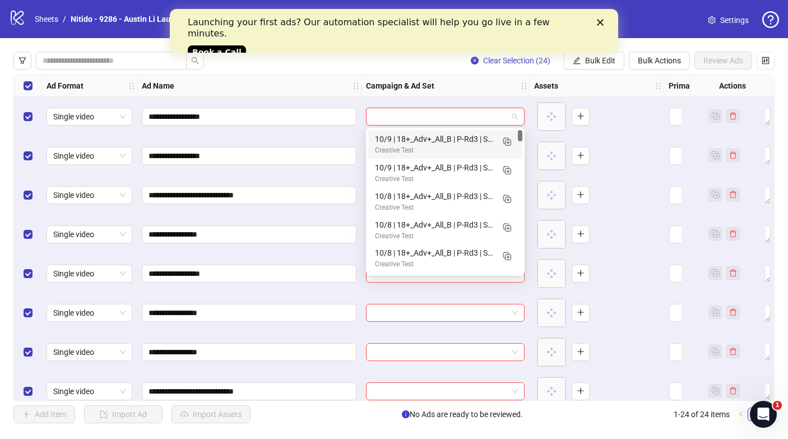
click at [516, 97] on div at bounding box center [445, 116] width 168 height 39
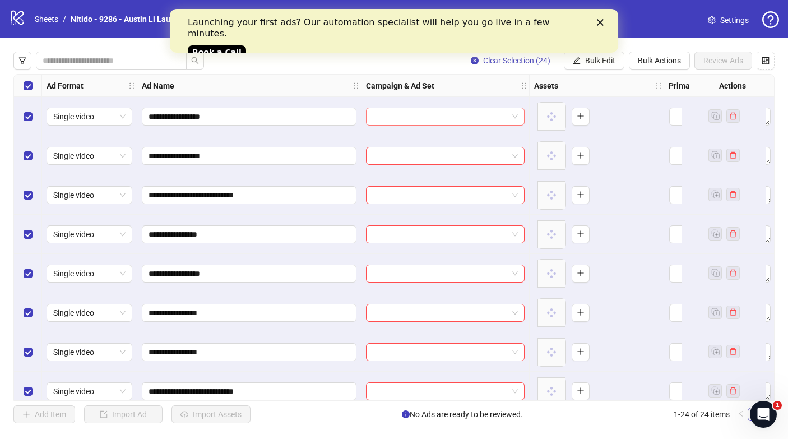
click at [486, 118] on input "search" at bounding box center [440, 116] width 135 height 17
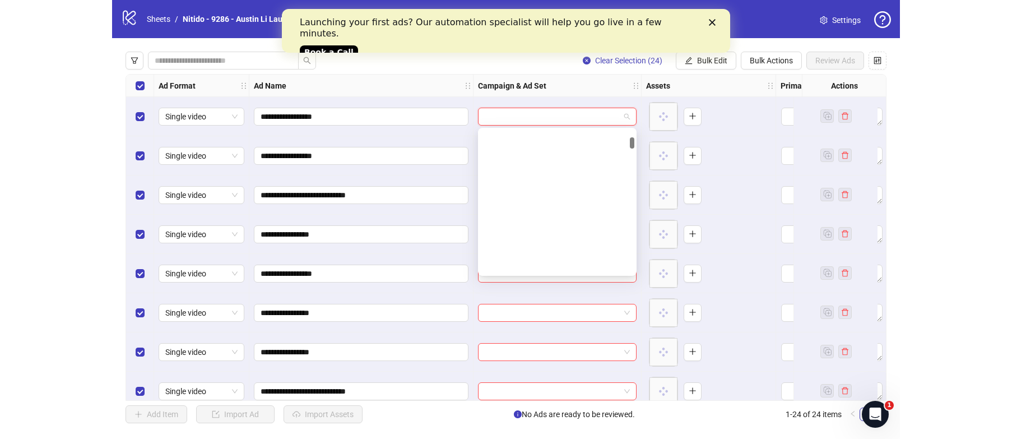
scroll to position [0, 0]
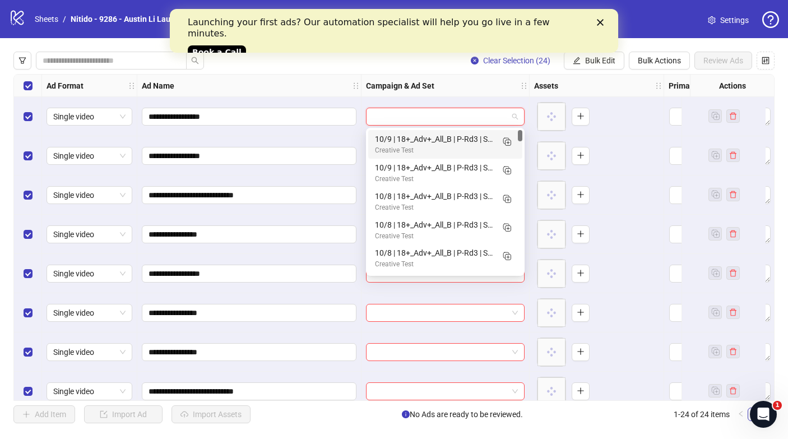
click at [636, 125] on div "To pick up a draggable item, press the space bar. While dragging, use the arrow…" at bounding box center [596, 116] width 125 height 35
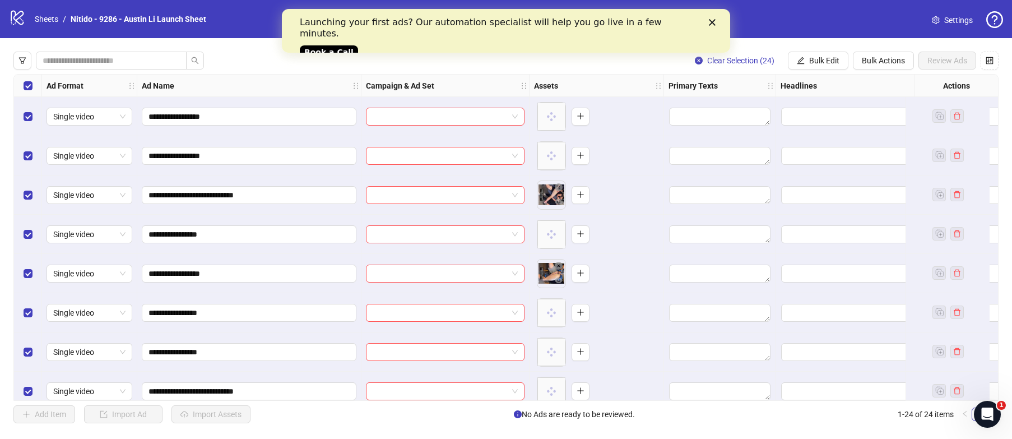
click at [634, 141] on div "To pick up a draggable item, press the space bar. While dragging, use the arrow…" at bounding box center [596, 155] width 125 height 35
click at [454, 118] on input "search" at bounding box center [440, 116] width 135 height 17
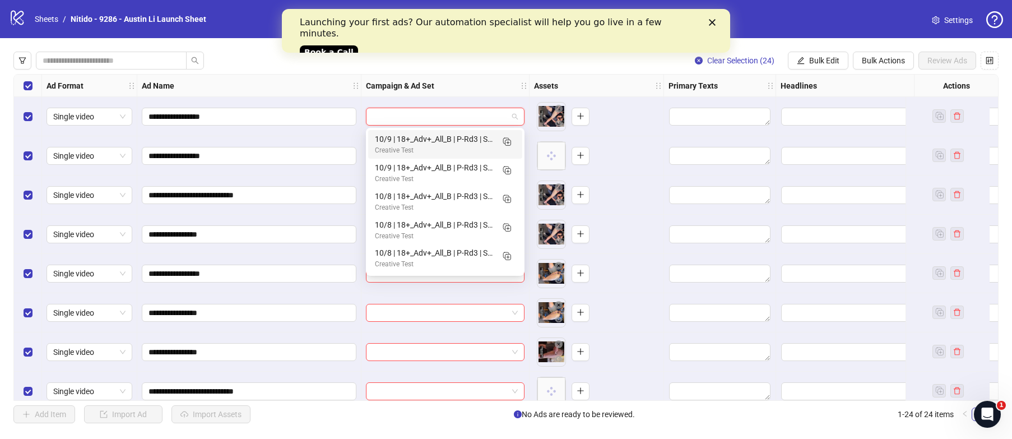
click at [708, 24] on div "Launching your first ads? Our automation specialist will help you go live in a …" at bounding box center [506, 36] width 412 height 46
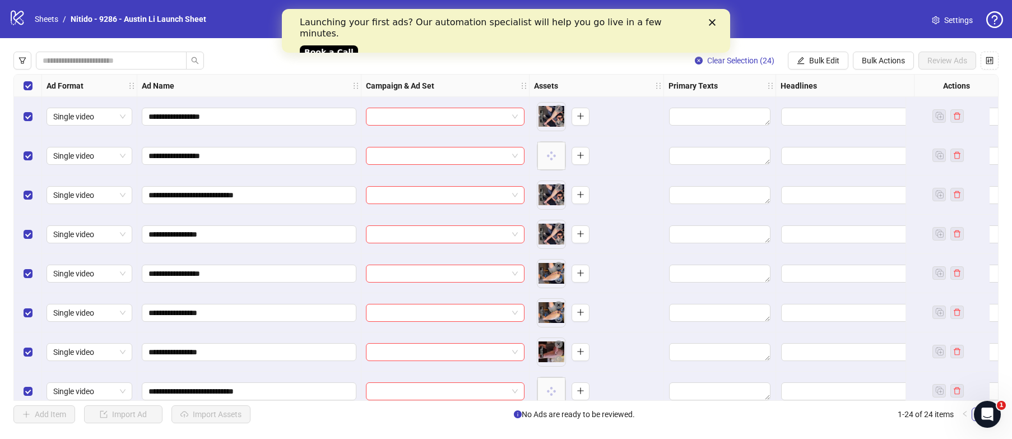
click at [711, 21] on polygon "Close" at bounding box center [712, 22] width 7 height 7
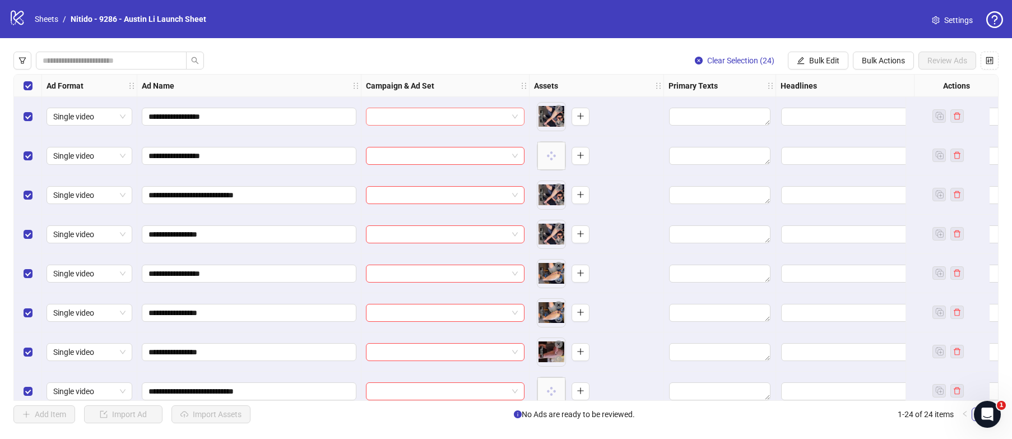
click at [454, 117] on input "search" at bounding box center [440, 116] width 135 height 17
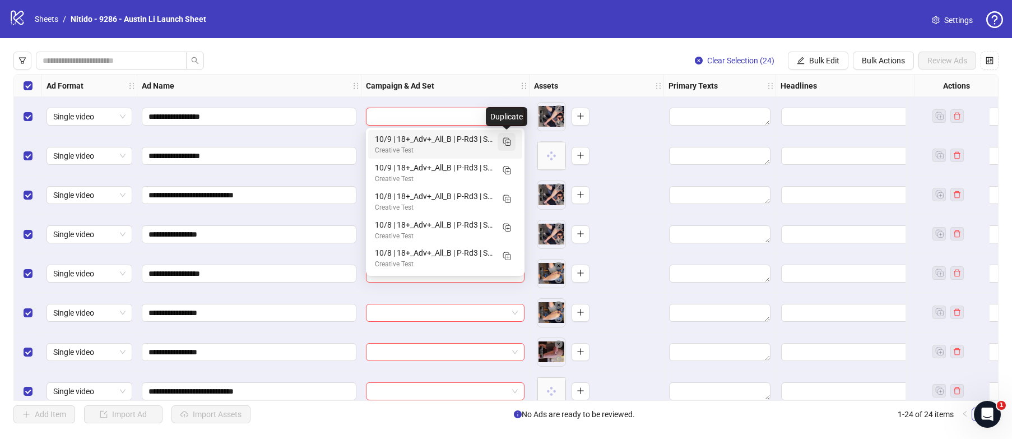
click at [508, 141] on icon "Duplicate" at bounding box center [506, 141] width 11 height 11
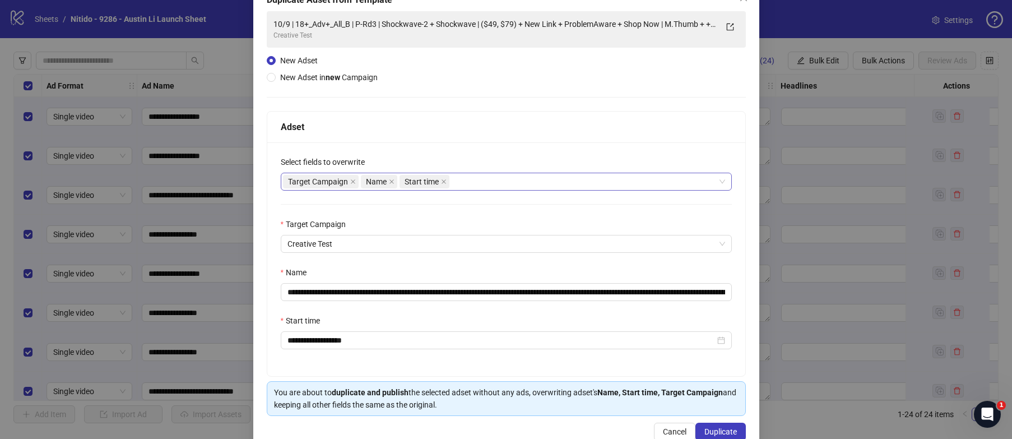
scroll to position [100, 0]
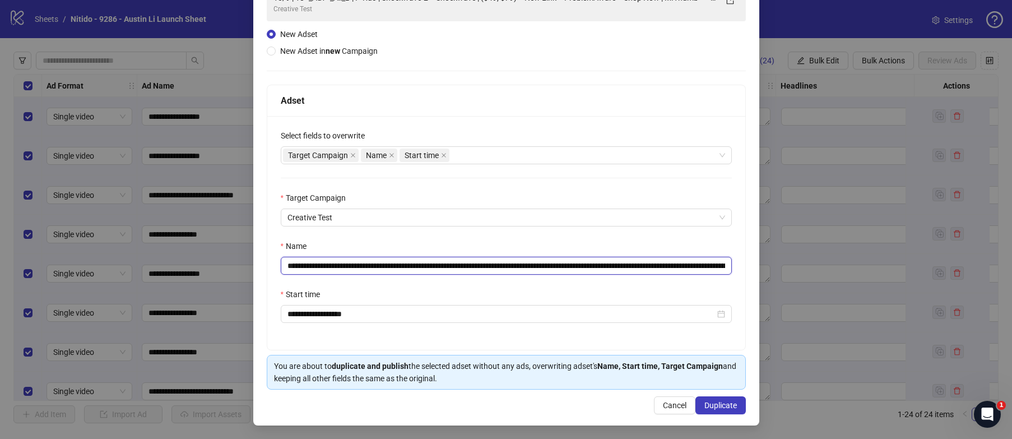
click at [713, 269] on input "**********" at bounding box center [506, 266] width 451 height 18
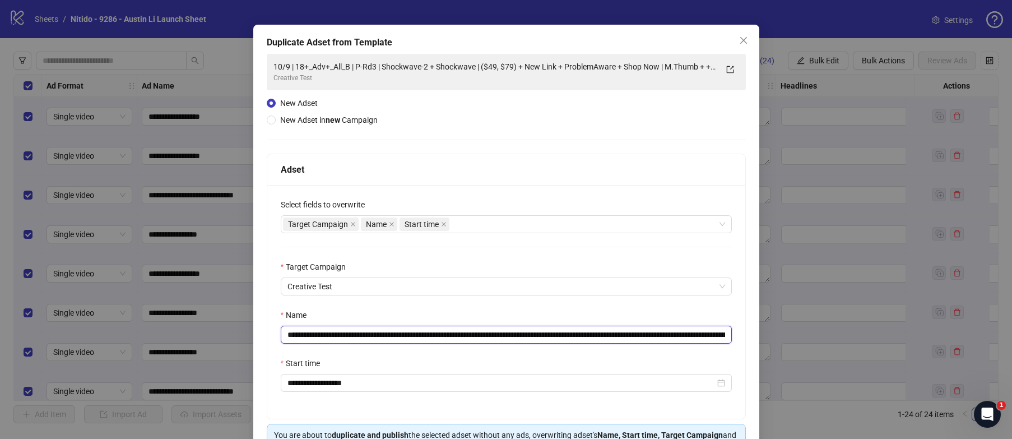
scroll to position [0, 0]
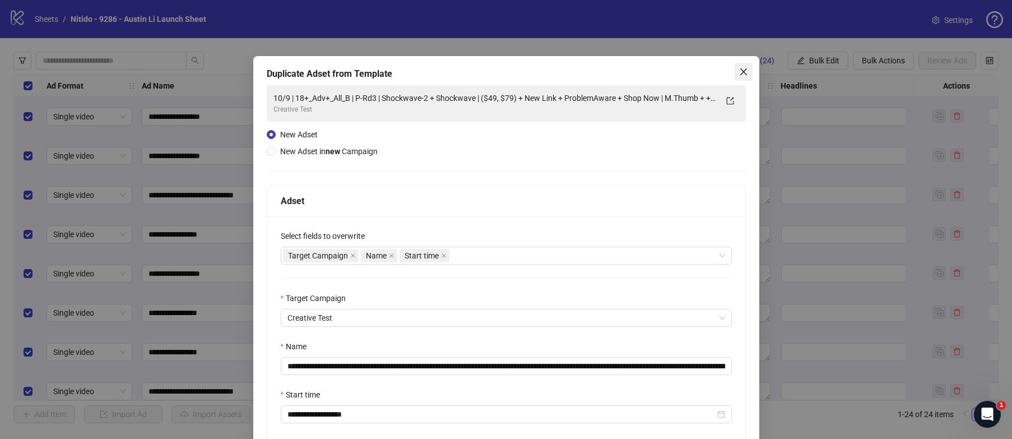
click at [742, 68] on span "Close" at bounding box center [743, 71] width 18 height 9
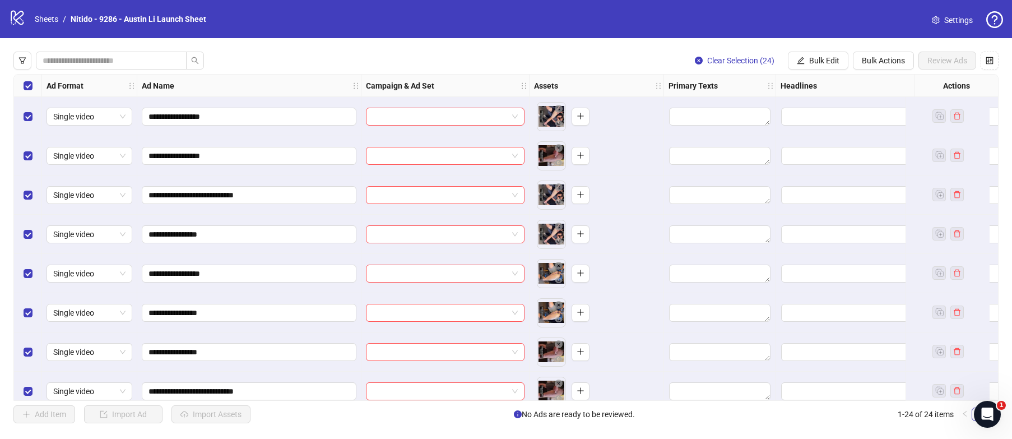
click at [334, 81] on div "Ad Name" at bounding box center [249, 86] width 224 height 22
click at [151, 85] on strong "Ad Name" at bounding box center [158, 86] width 32 height 12
click at [355, 84] on icon "holder" at bounding box center [356, 86] width 8 height 8
click at [355, 87] on icon "holder" at bounding box center [356, 86] width 8 height 8
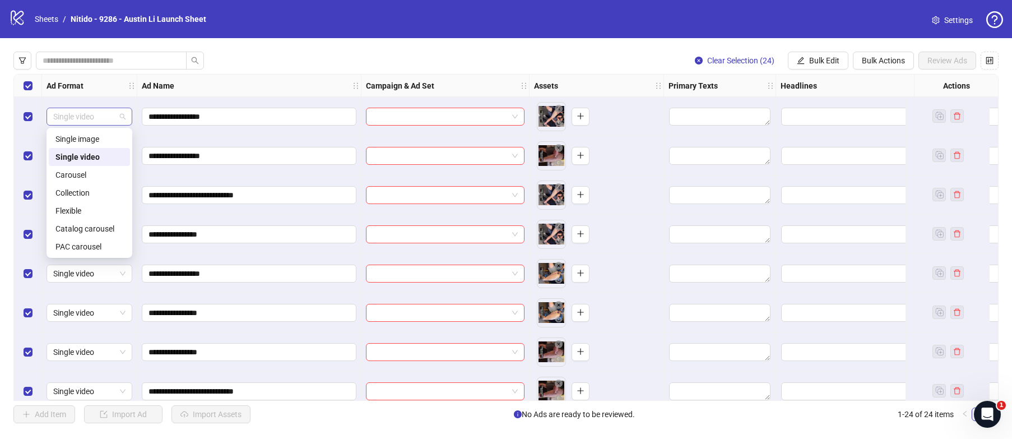
click at [108, 118] on span "Single video" at bounding box center [89, 116] width 72 height 17
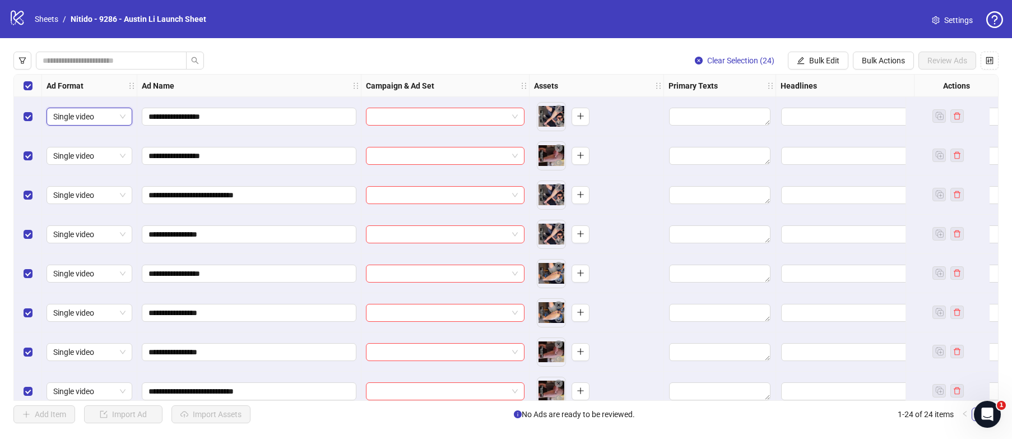
click at [97, 117] on span "Single video" at bounding box center [89, 116] width 72 height 17
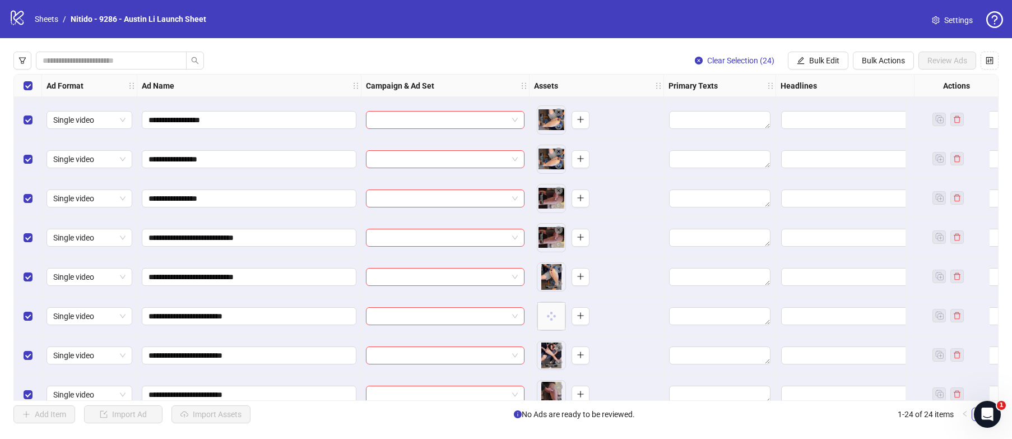
scroll to position [236, 0]
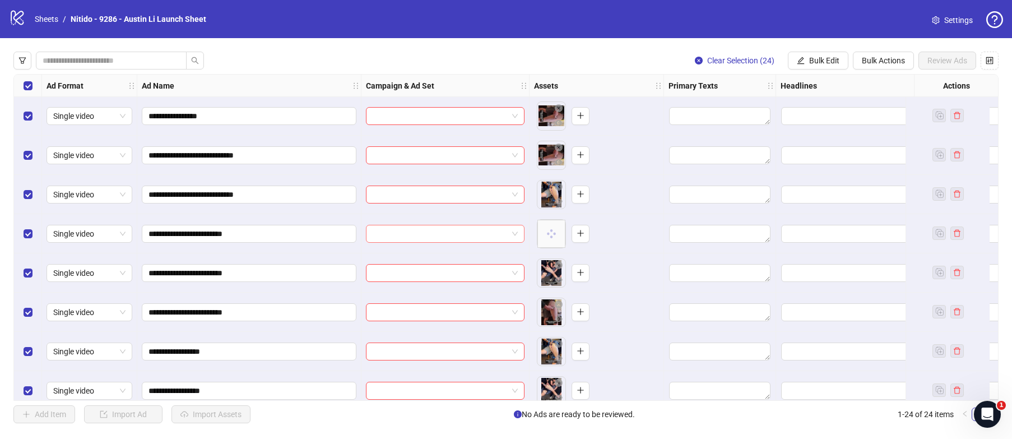
click at [430, 229] on input "search" at bounding box center [440, 233] width 135 height 17
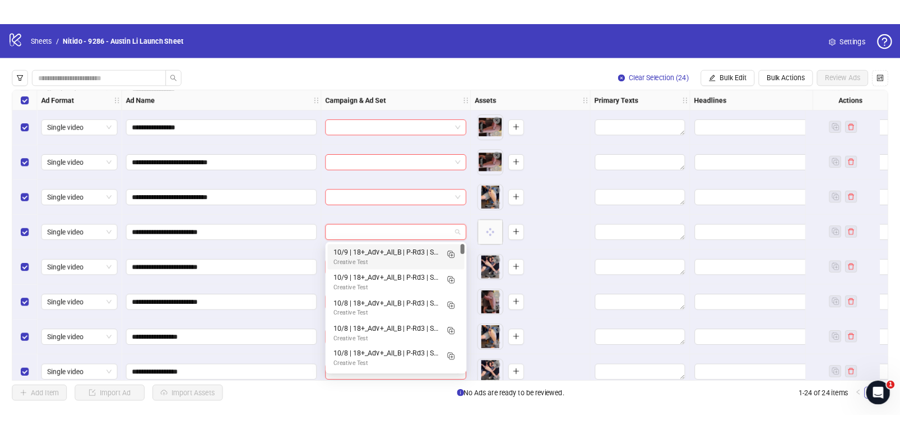
scroll to position [0, 0]
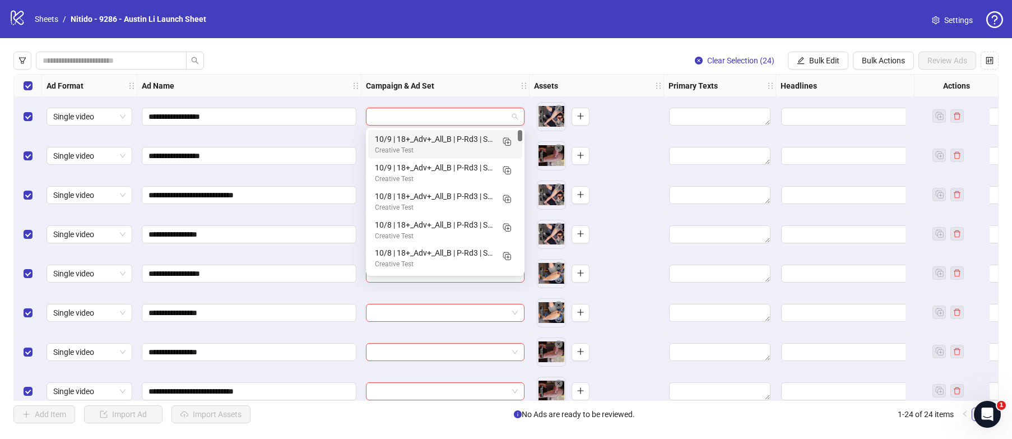
click at [474, 123] on input "search" at bounding box center [440, 116] width 135 height 17
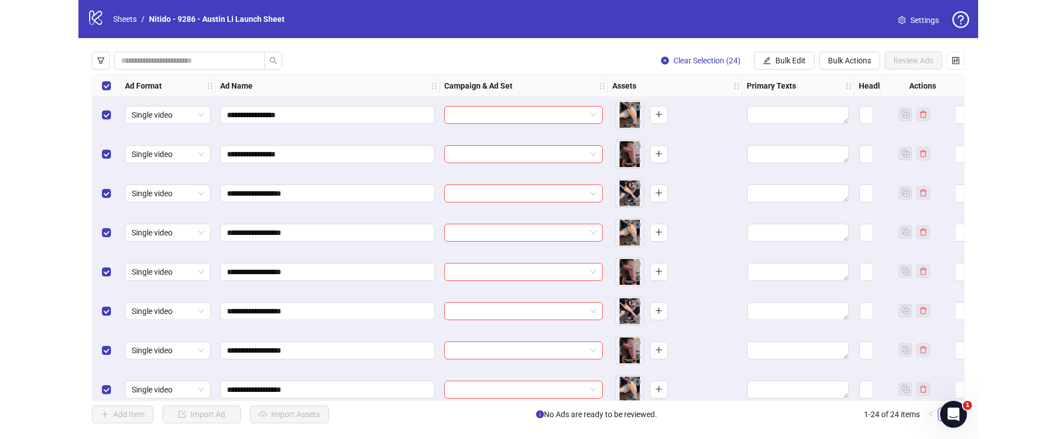
scroll to position [643, 0]
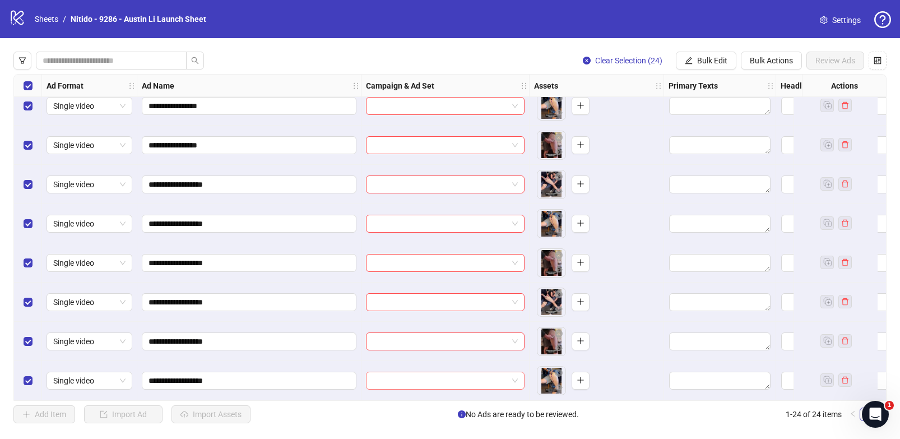
click at [508, 377] on span at bounding box center [445, 380] width 145 height 17
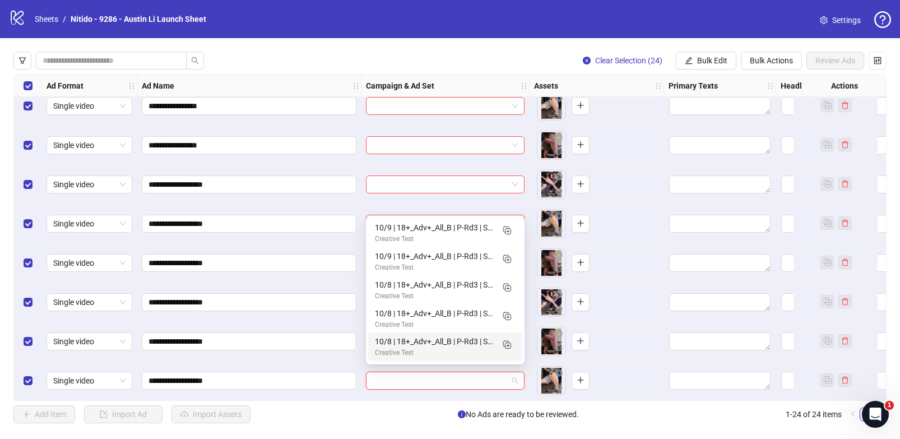
click at [333, 361] on div "**********" at bounding box center [249, 380] width 224 height 39
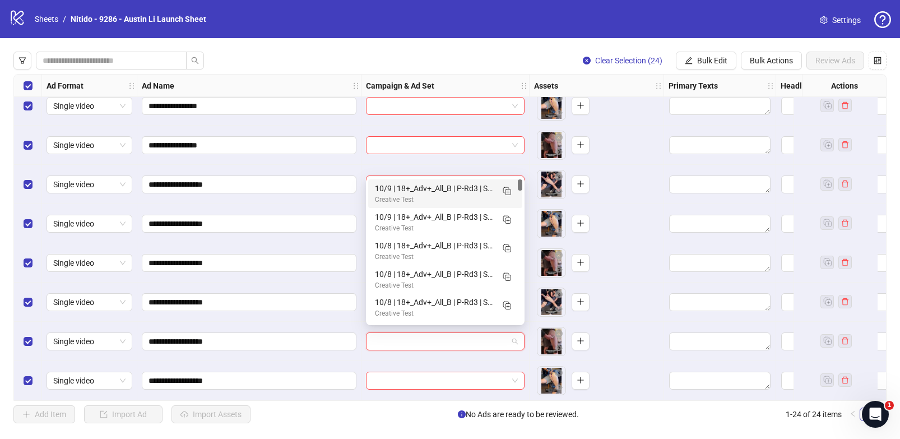
click at [420, 336] on input "search" at bounding box center [440, 341] width 135 height 17
click at [759, 62] on span "Bulk Actions" at bounding box center [771, 60] width 43 height 9
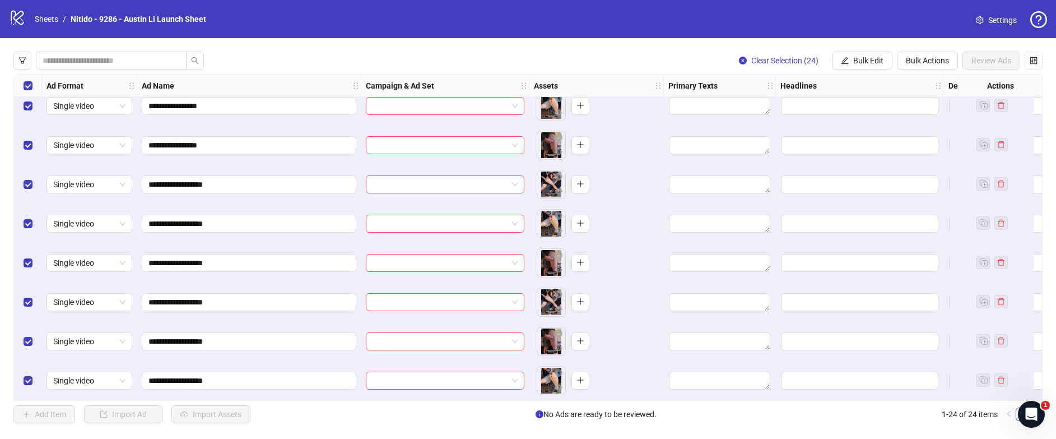
click at [670, 52] on div "Clear Selection (24) Bulk Edit Bulk Actions Review Ads" at bounding box center [527, 61] width 1029 height 18
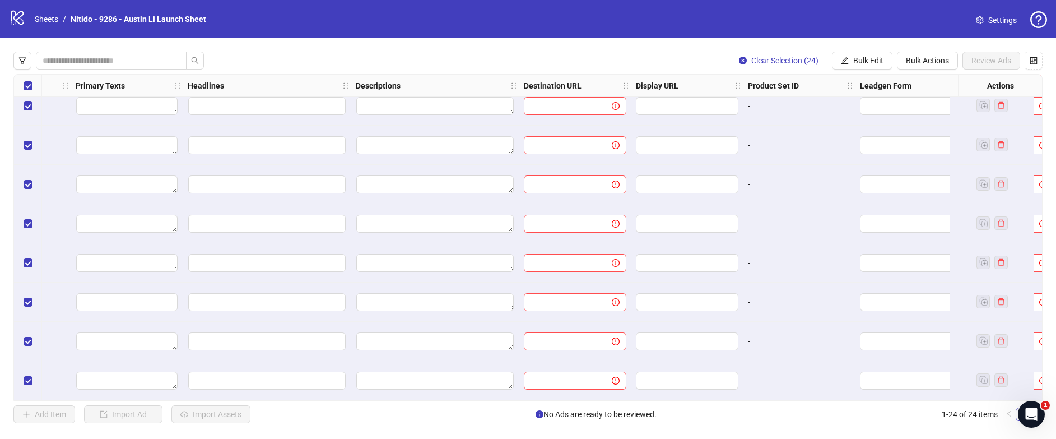
scroll to position [0, 593]
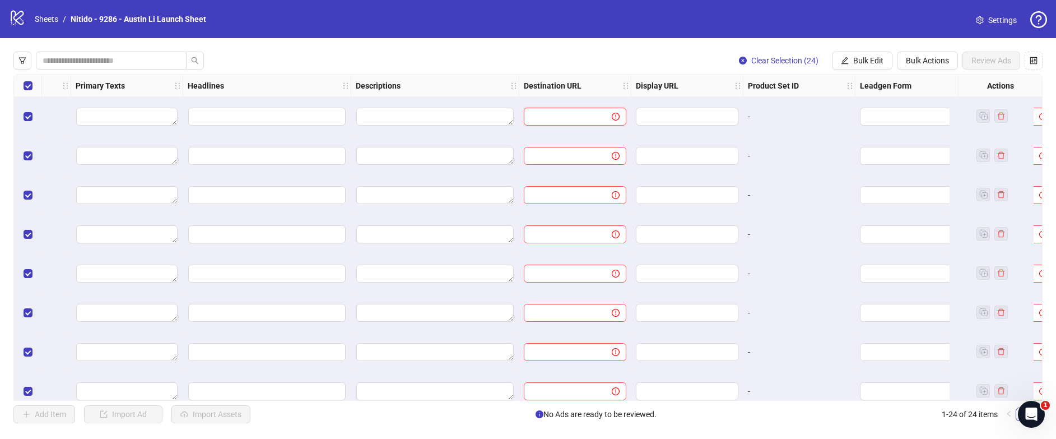
click at [592, 115] on input "text" at bounding box center [564, 116] width 66 height 12
click at [779, 115] on input "search" at bounding box center [906, 116] width 79 height 17
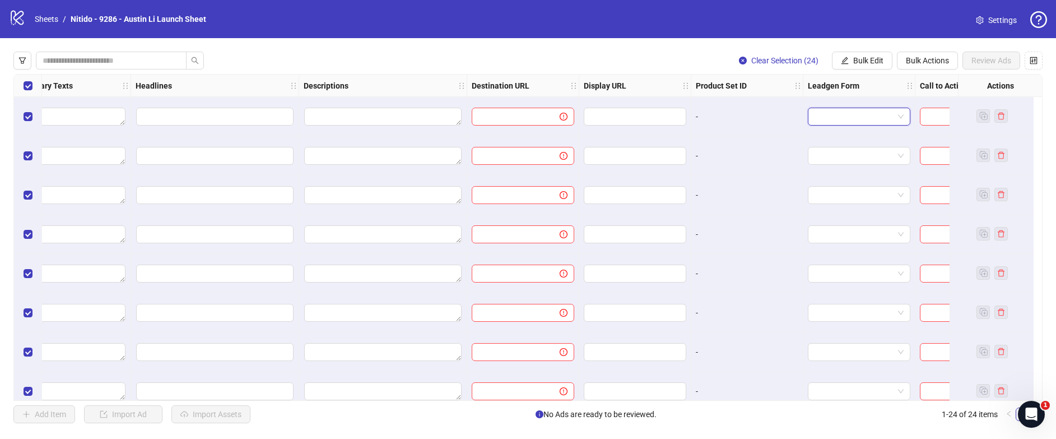
scroll to position [0, 700]
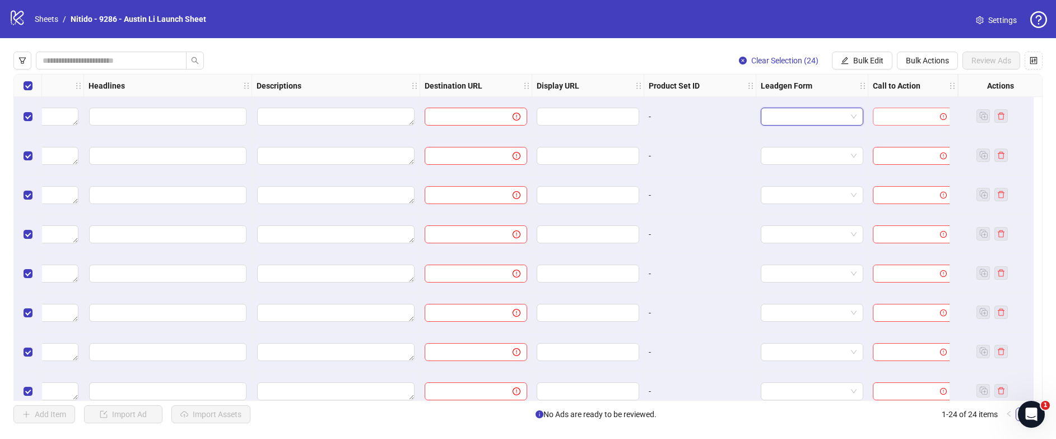
click at [779, 117] on input "search" at bounding box center [908, 116] width 57 height 17
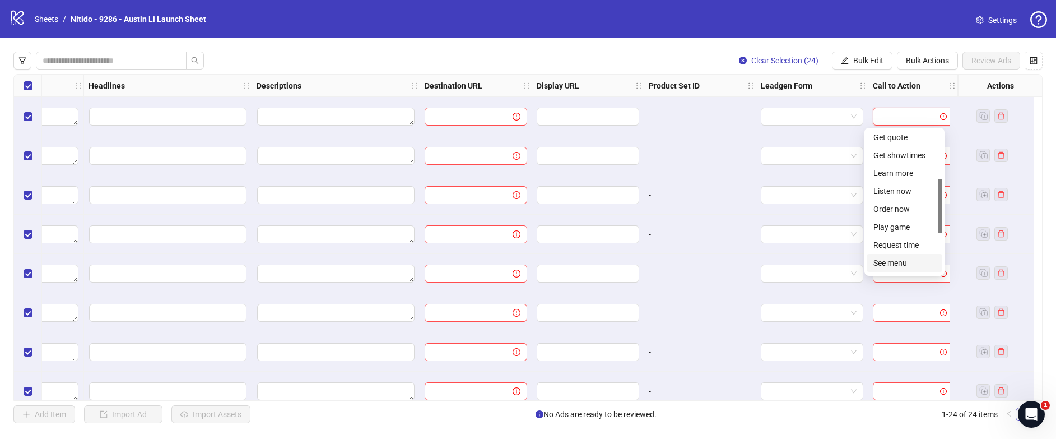
scroll to position [138, 0]
click at [779, 267] on div "Shop now" at bounding box center [904, 270] width 62 height 12
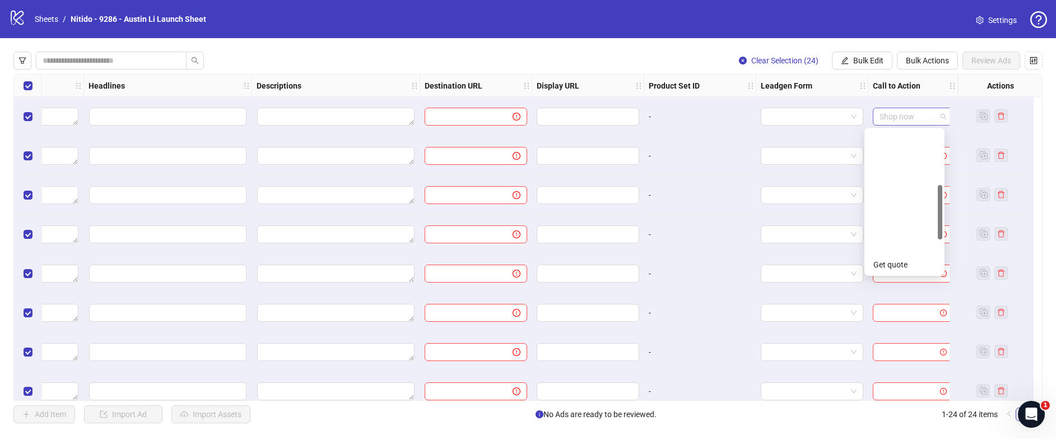
click at [779, 116] on span "Shop now" at bounding box center [913, 116] width 67 height 17
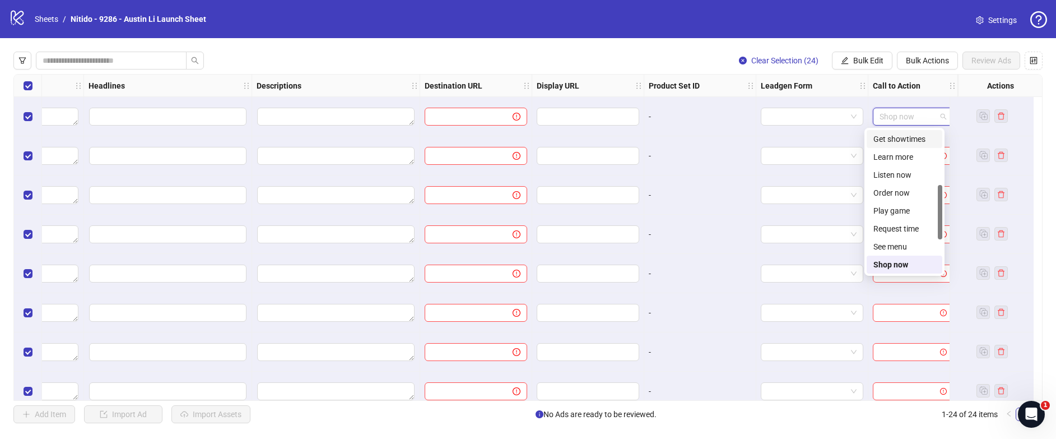
click at [779, 130] on div at bounding box center [812, 116] width 112 height 39
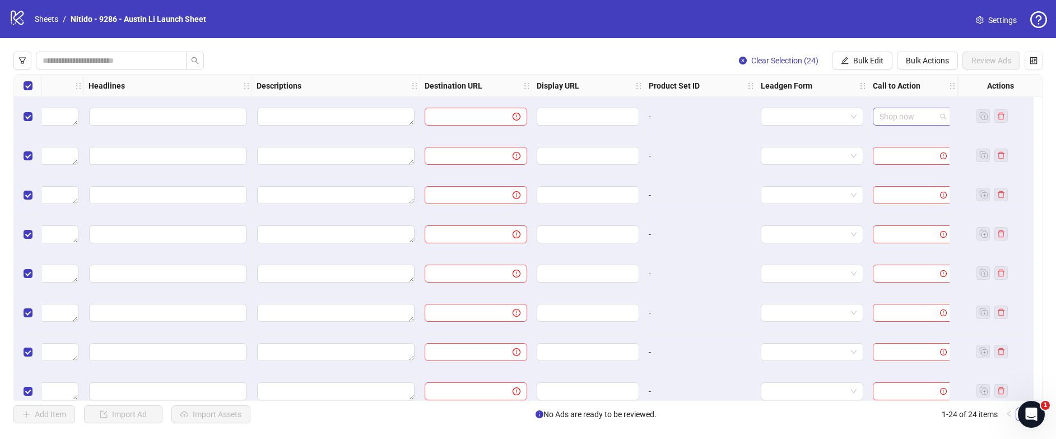
click at [779, 117] on span "Shop now" at bounding box center [913, 116] width 67 height 17
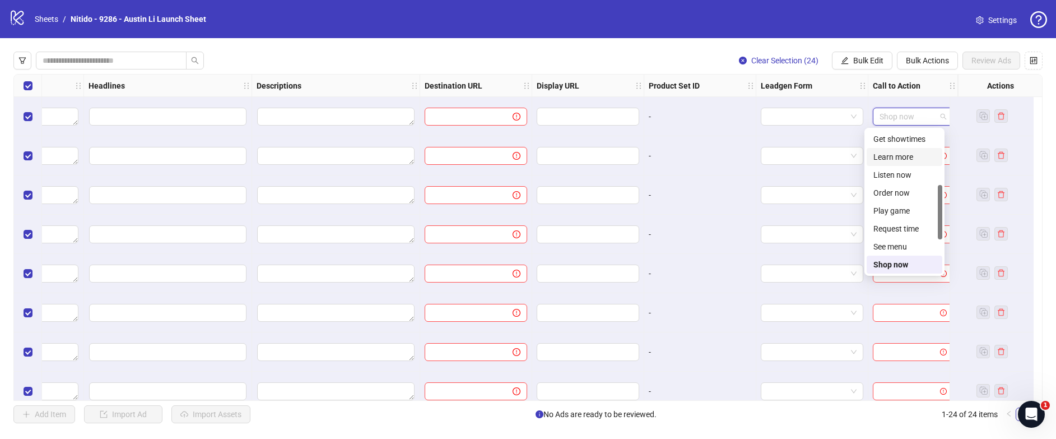
click at [779, 139] on div at bounding box center [812, 155] width 112 height 39
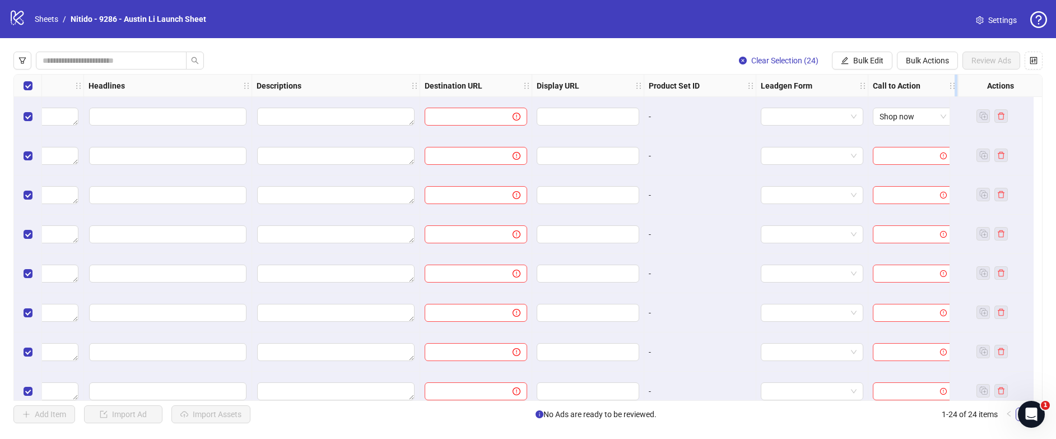
click at [779, 86] on icon "holder" at bounding box center [953, 86] width 8 height 8
click at [779, 122] on span "Shop now" at bounding box center [913, 116] width 67 height 17
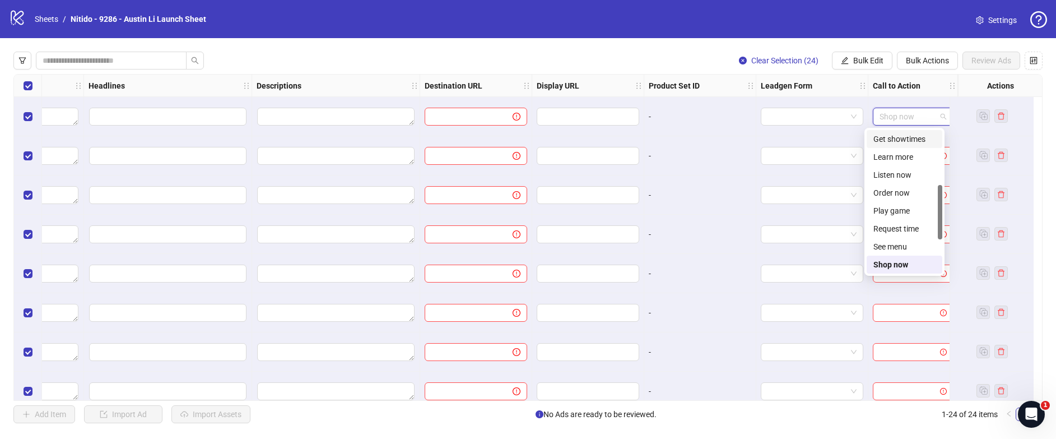
click at [779, 134] on div at bounding box center [992, 116] width 84 height 39
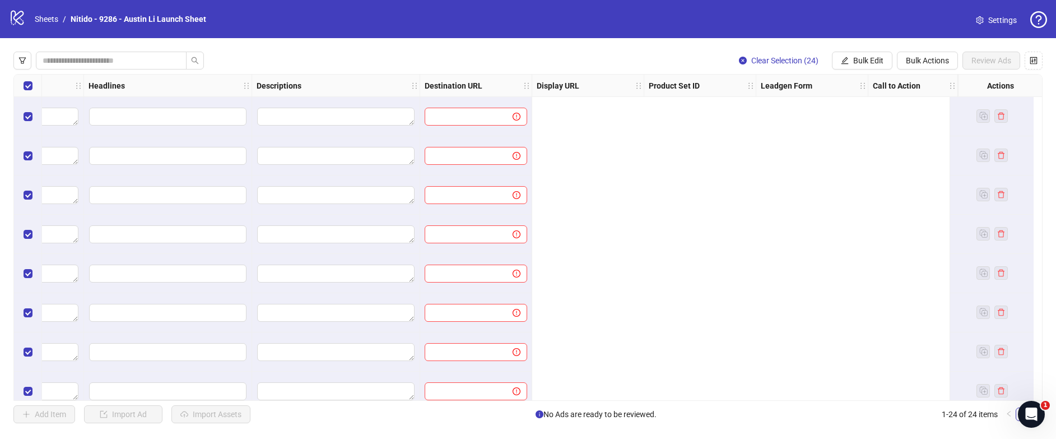
scroll to position [0, 0]
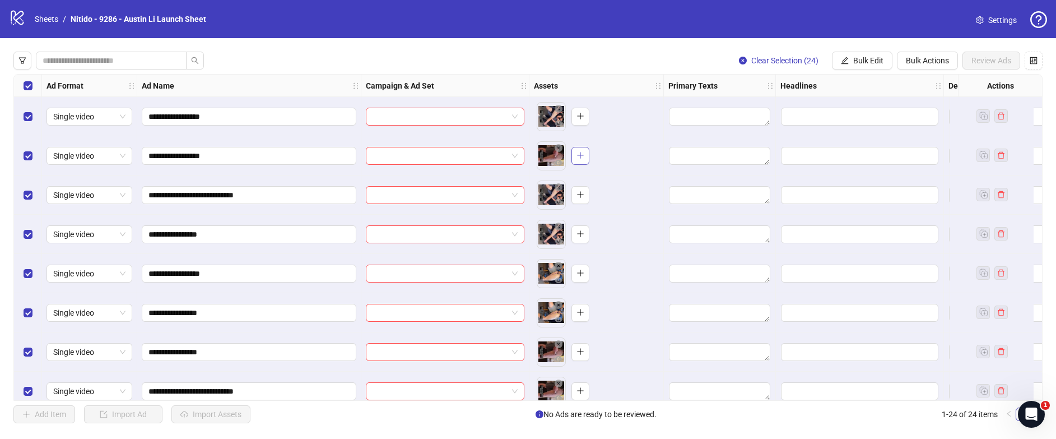
click at [587, 158] on button "button" at bounding box center [580, 156] width 18 height 18
click at [25, 61] on icon "filter" at bounding box center [22, 61] width 8 height 8
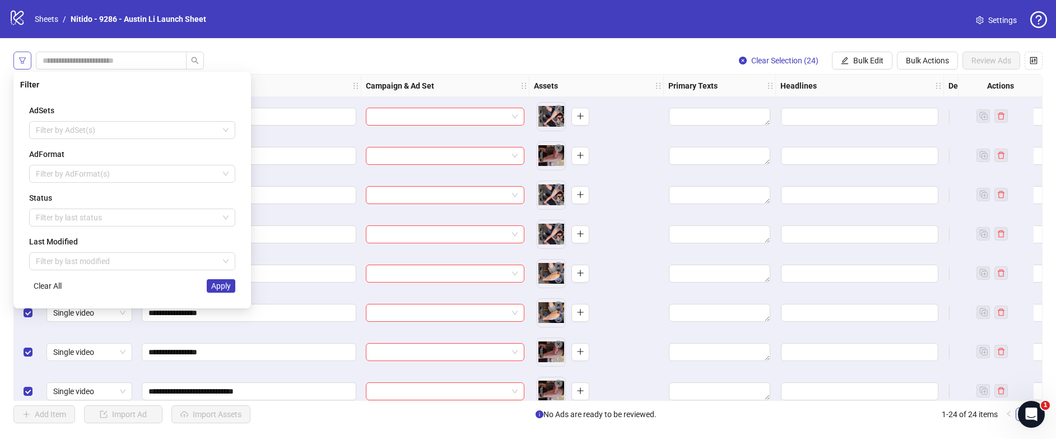
click at [25, 60] on icon "filter" at bounding box center [22, 61] width 8 height 8
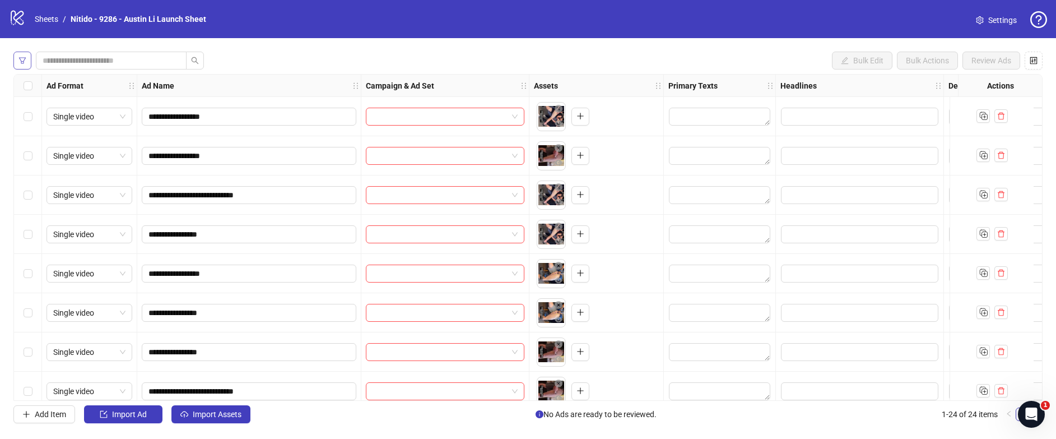
click at [25, 60] on icon "filter" at bounding box center [22, 61] width 8 height 8
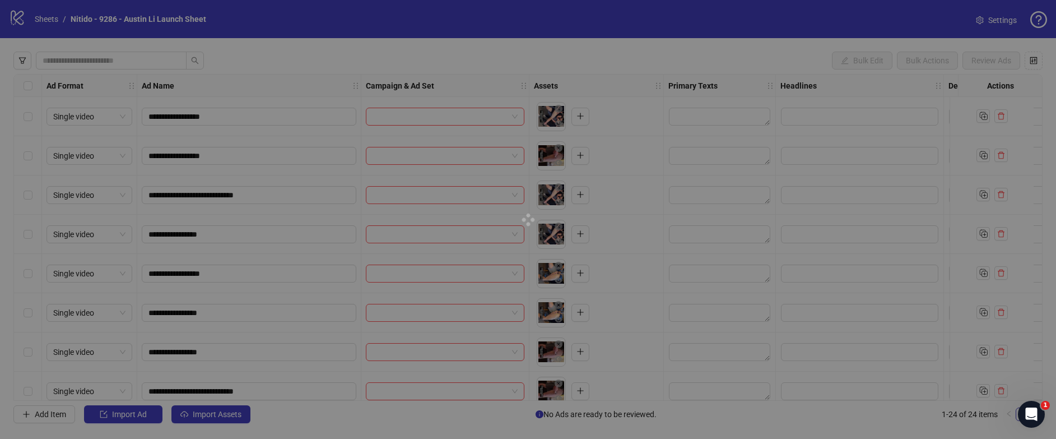
click at [284, 31] on div "**********" at bounding box center [528, 219] width 1056 height 439
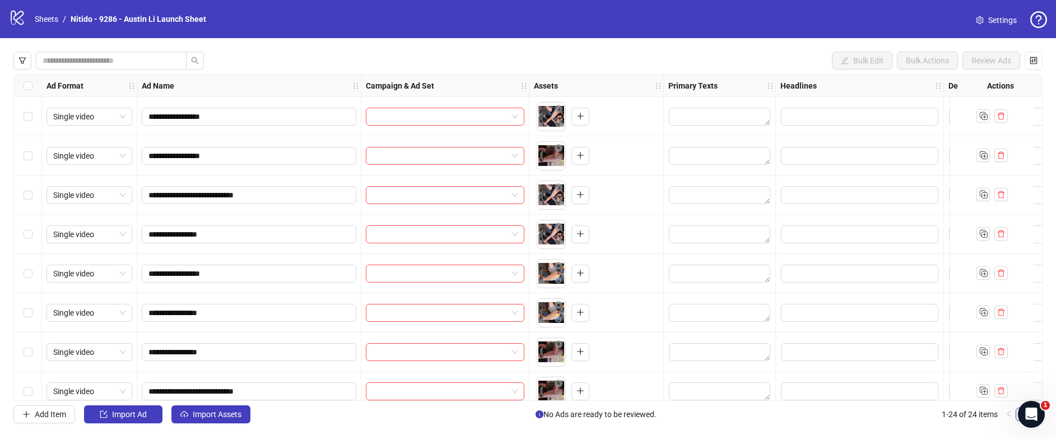
click at [14, 18] on icon at bounding box center [17, 18] width 13 height 15
